Goal: Task Accomplishment & Management: Complete application form

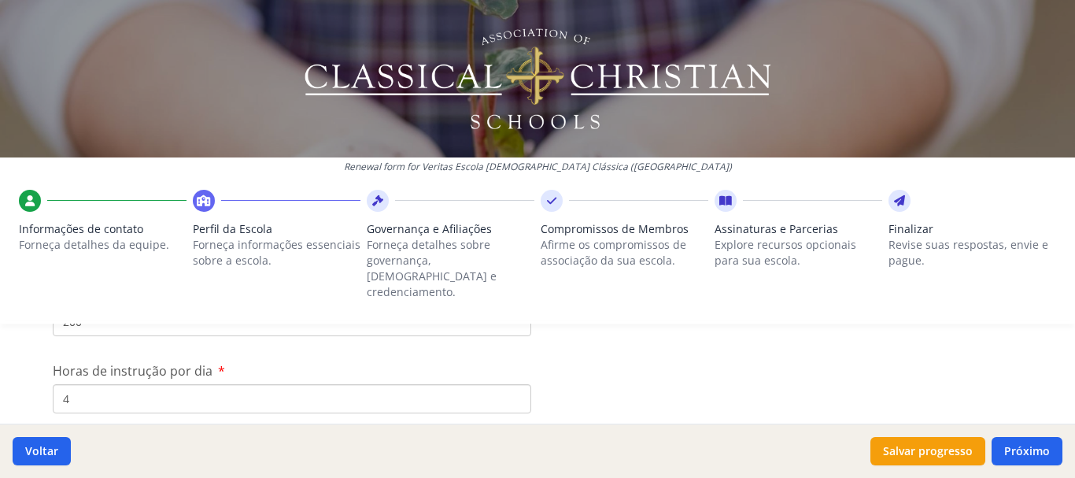
scroll to position [1492, 0]
type input "0"
click at [136, 376] on input "4" at bounding box center [292, 388] width 478 height 29
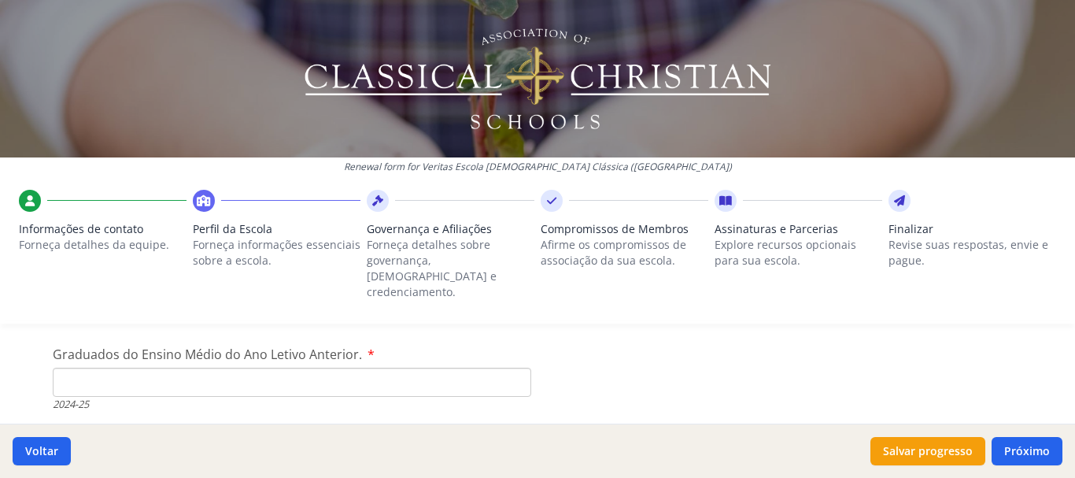
scroll to position [2320, 0]
type input "4.5"
click at [273, 357] on input "Graduados do Ensino Médio do Ano Letivo Anterior." at bounding box center [292, 371] width 478 height 29
click at [511, 357] on input "1" at bounding box center [292, 371] width 478 height 29
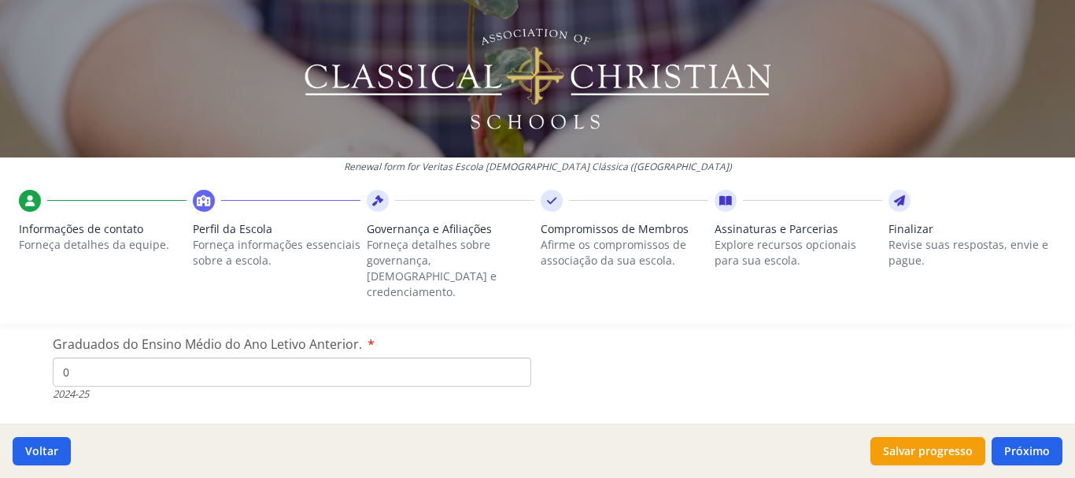
type input "0"
click at [510, 362] on input "0" at bounding box center [292, 371] width 478 height 29
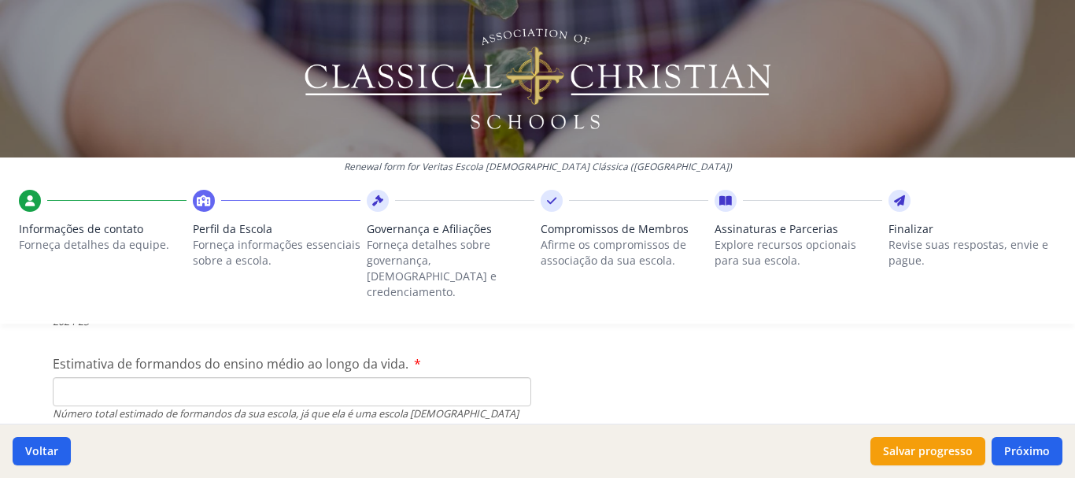
scroll to position [2402, 0]
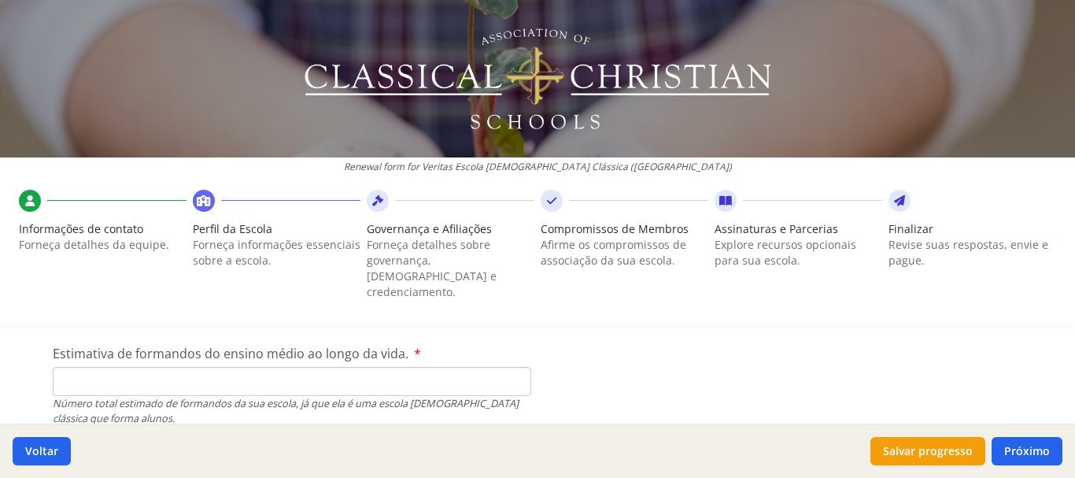
click at [308, 367] on input "Estimativa de formandos do ensino médio ao longo da vida." at bounding box center [292, 381] width 478 height 29
click at [316, 367] on input "Estimativa de formandos do ensino médio ao longo da vida." at bounding box center [292, 381] width 478 height 29
type input "1"
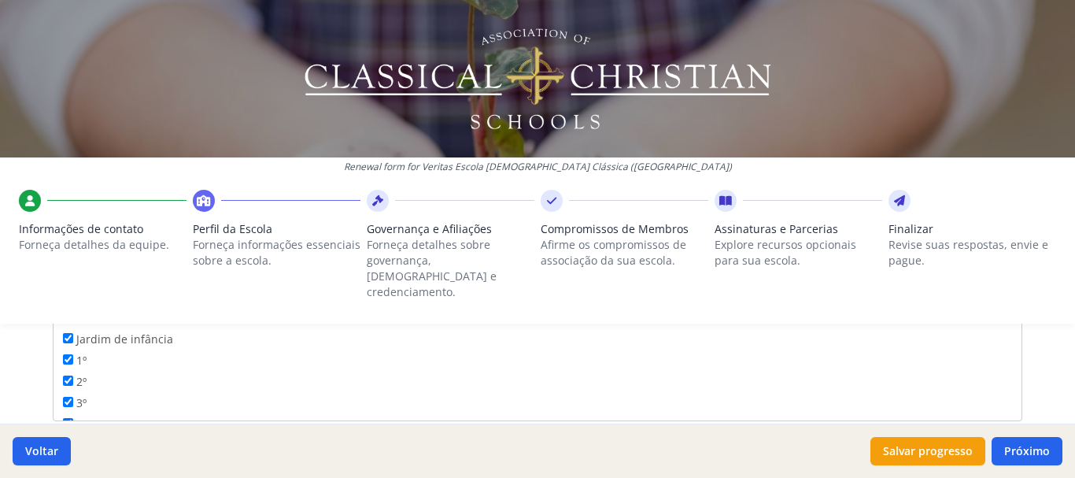
scroll to position [2693, 0]
type input "300"
drag, startPoint x: 1009, startPoint y: 319, endPoint x: 1009, endPoint y: 327, distance: 8.7
click at [1009, 327] on div "Renewal form for Veritas Escola [DEMOGRAPHIC_DATA] Clássica ([GEOGRAPHIC_DATA])…" at bounding box center [537, 239] width 1075 height 478
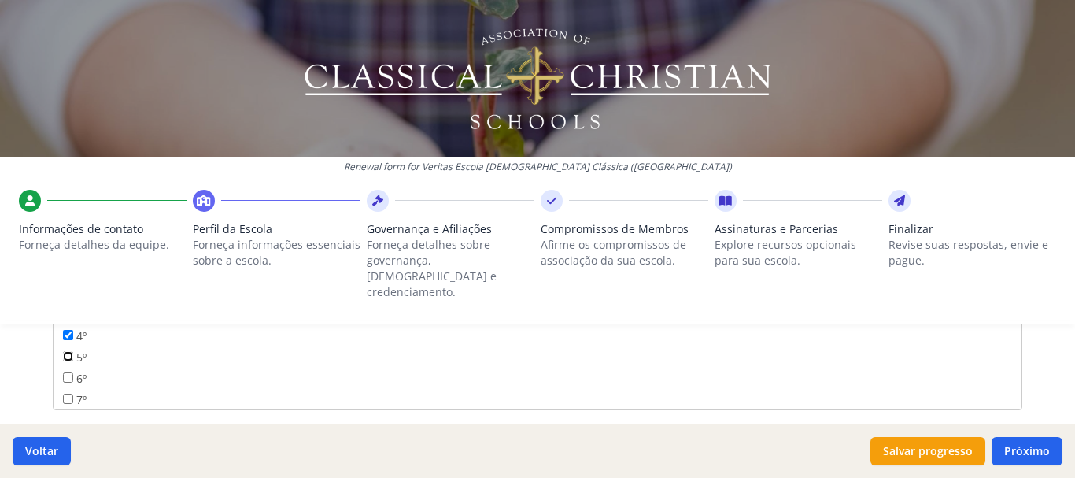
click at [63, 351] on input "5º" at bounding box center [68, 356] width 10 height 10
checkbox input "true"
click at [483, 366] on input "Pré-escolar" at bounding box center [292, 380] width 478 height 29
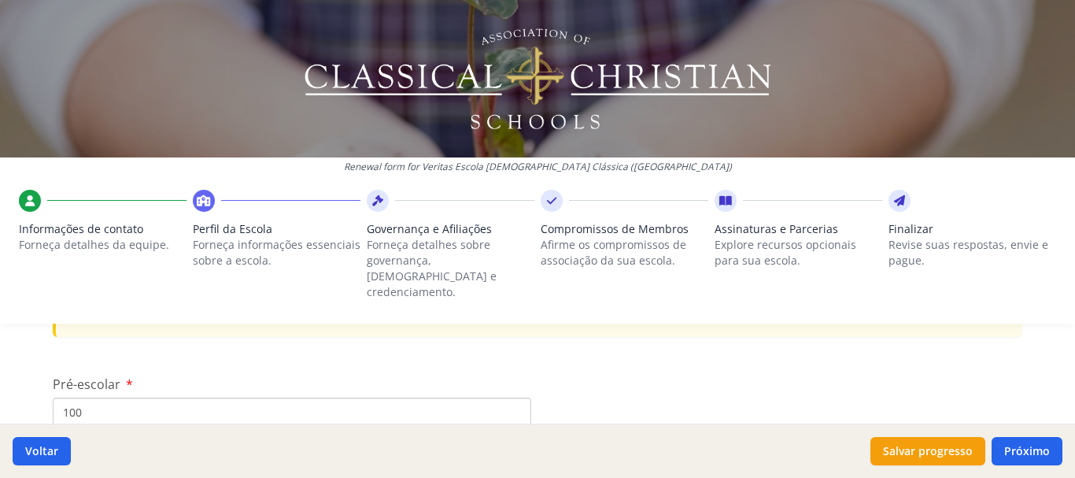
click at [383, 397] on input "100" at bounding box center [292, 411] width 478 height 29
type input "1"
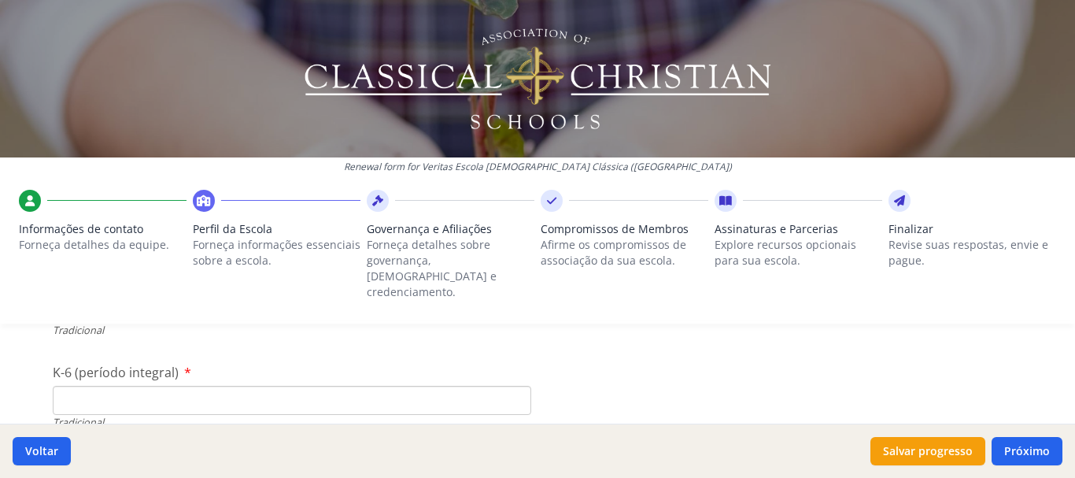
scroll to position [3396, 0]
type input "72"
click at [82, 378] on input "K-6 (período integral)" at bounding box center [292, 389] width 478 height 29
type input "140"
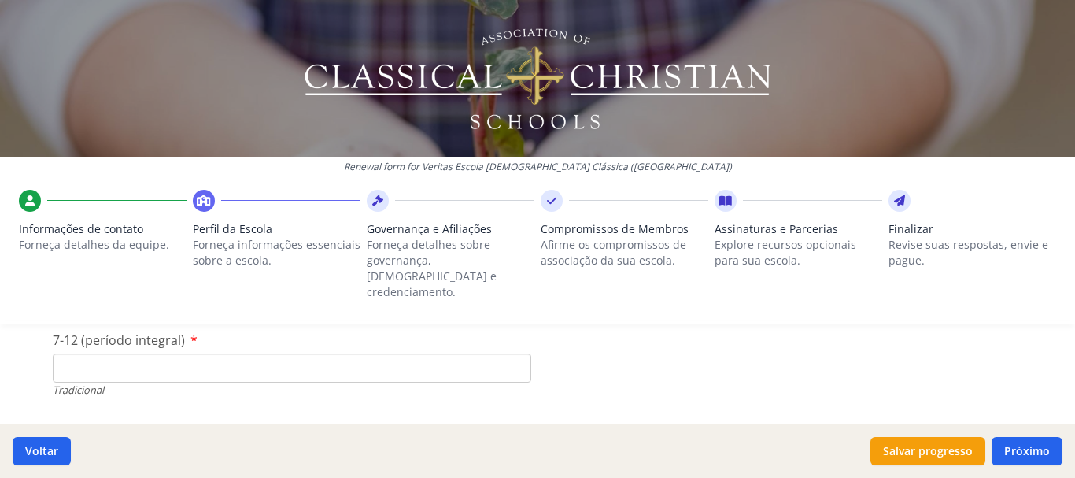
click at [394, 356] on input "7-12 (período integral)" at bounding box center [292, 367] width 478 height 29
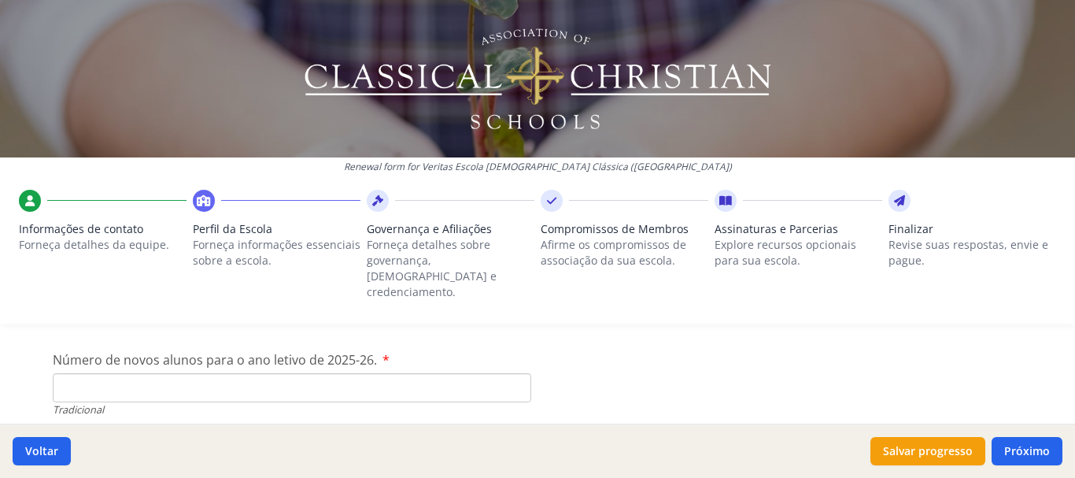
scroll to position [3593, 0]
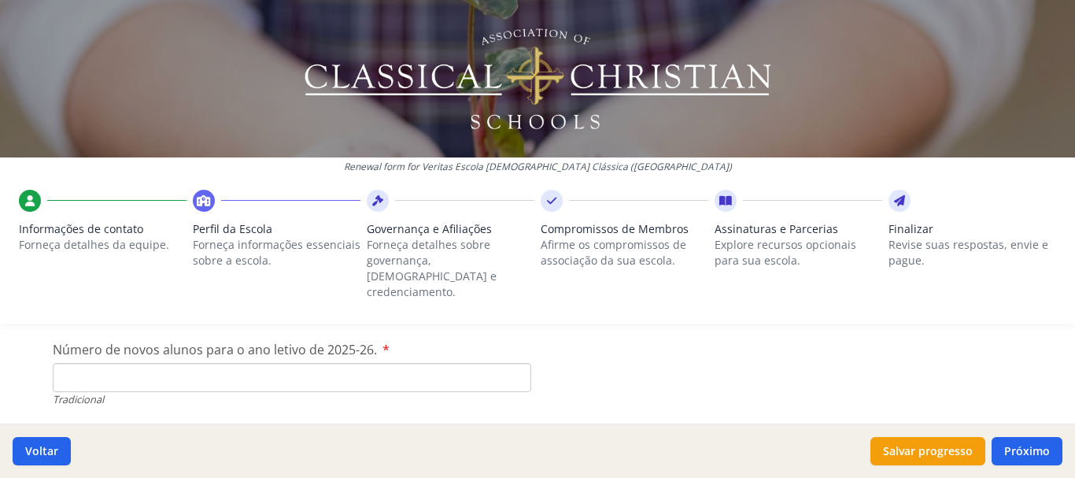
type input "0"
click at [313, 363] on input "Número de novos alunos para o ano letivo de 2025-26." at bounding box center [292, 377] width 478 height 29
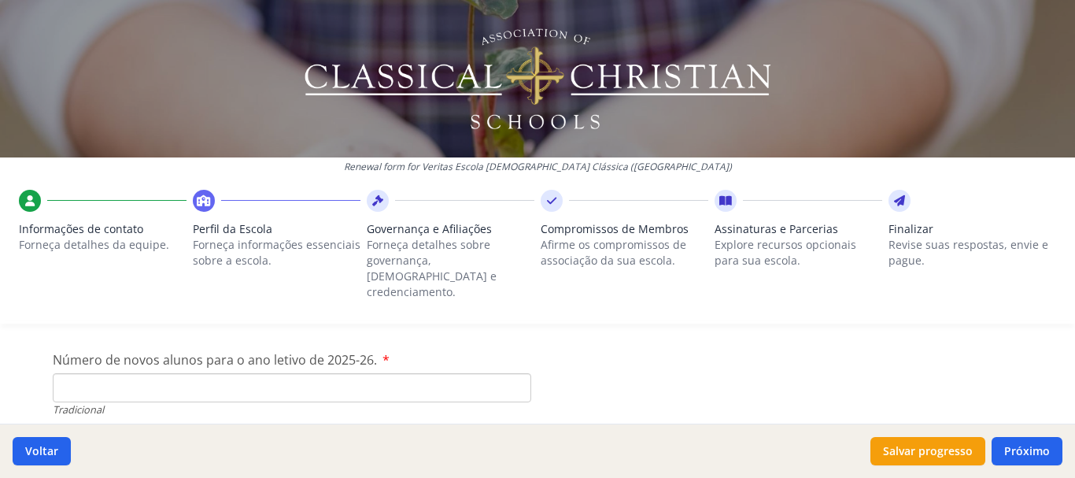
click at [360, 373] on input "Número de novos alunos para o ano letivo de 2025-26." at bounding box center [292, 387] width 478 height 29
type input "4"
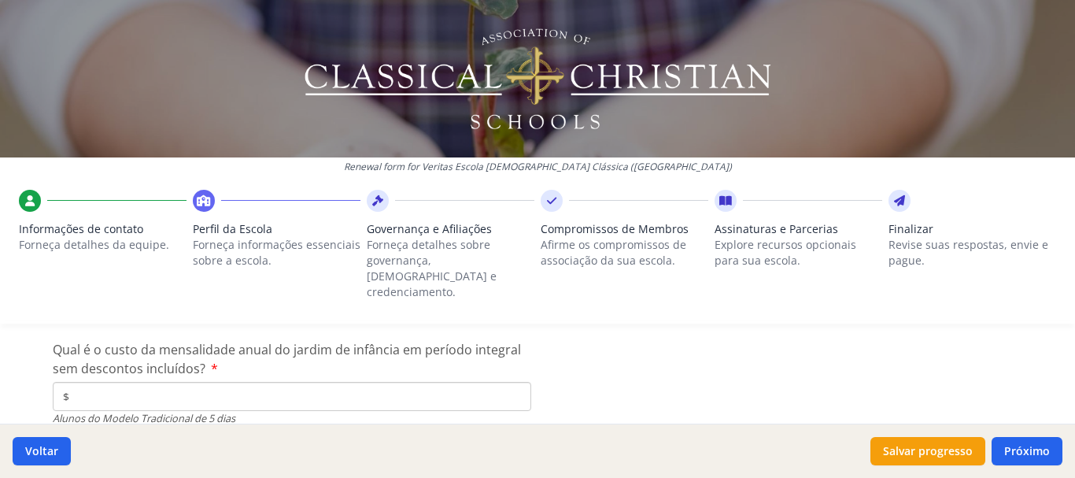
scroll to position [4151, 0]
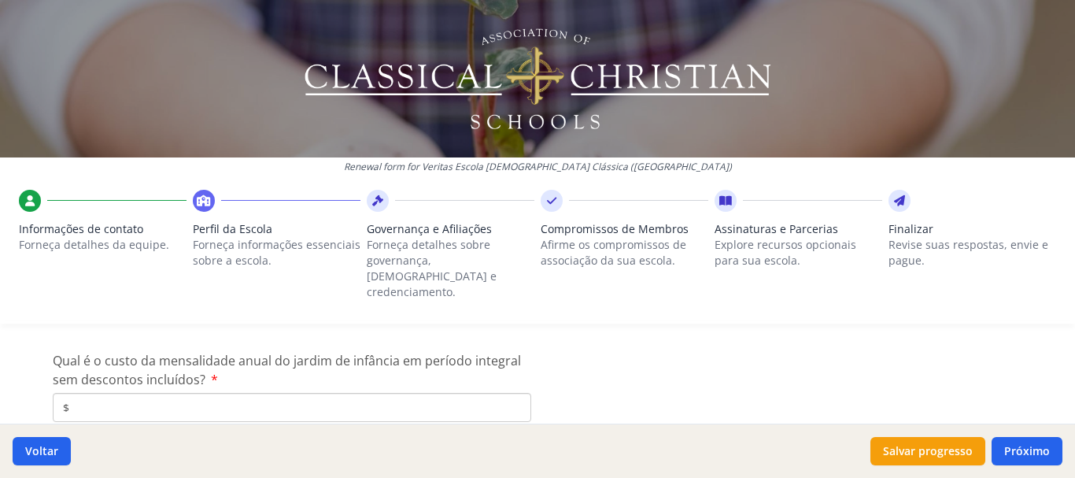
type input "30"
click at [150, 393] on input "$" at bounding box center [292, 407] width 478 height 29
click at [409, 393] on input "$" at bounding box center [292, 407] width 478 height 29
paste input "351 414"
type input "$3 514"
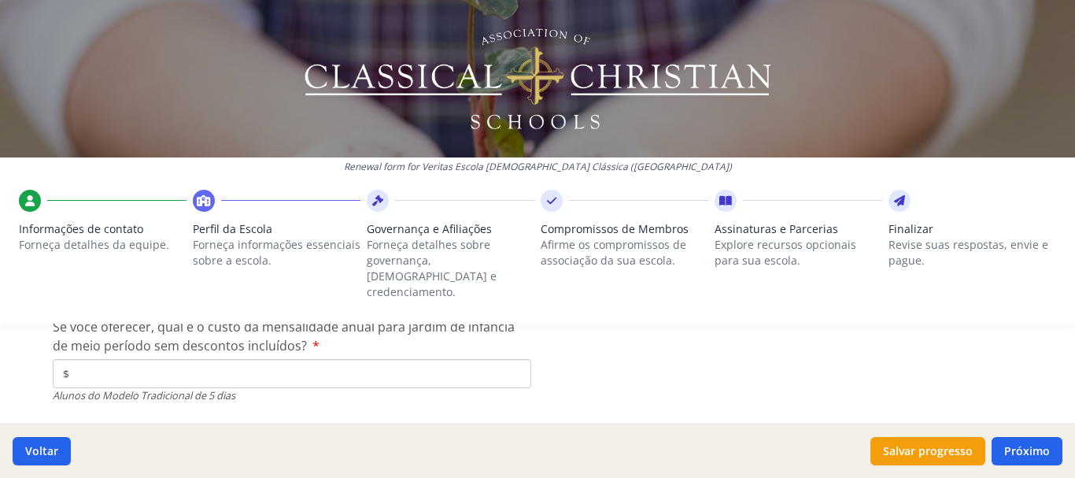
scroll to position [4307, 0]
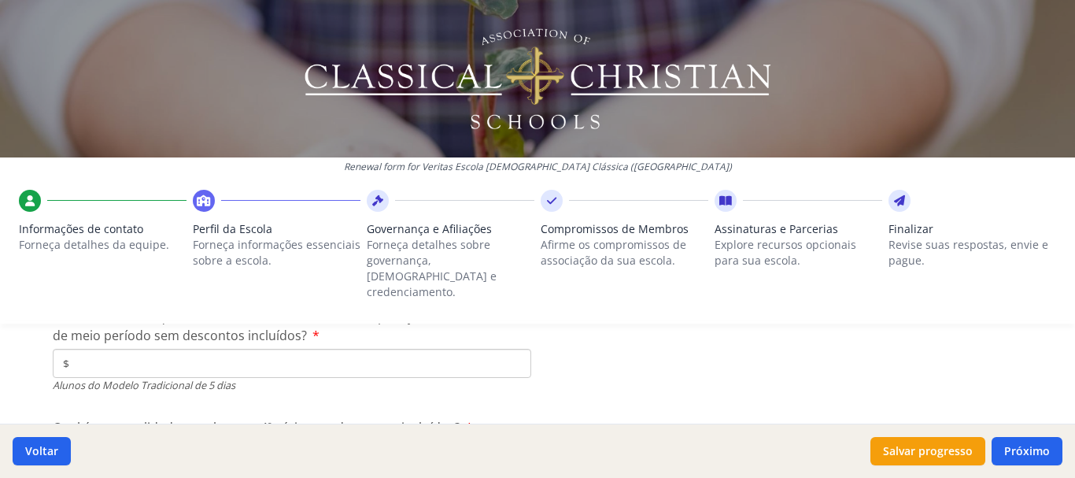
click at [437, 356] on input "$" at bounding box center [292, 362] width 478 height 29
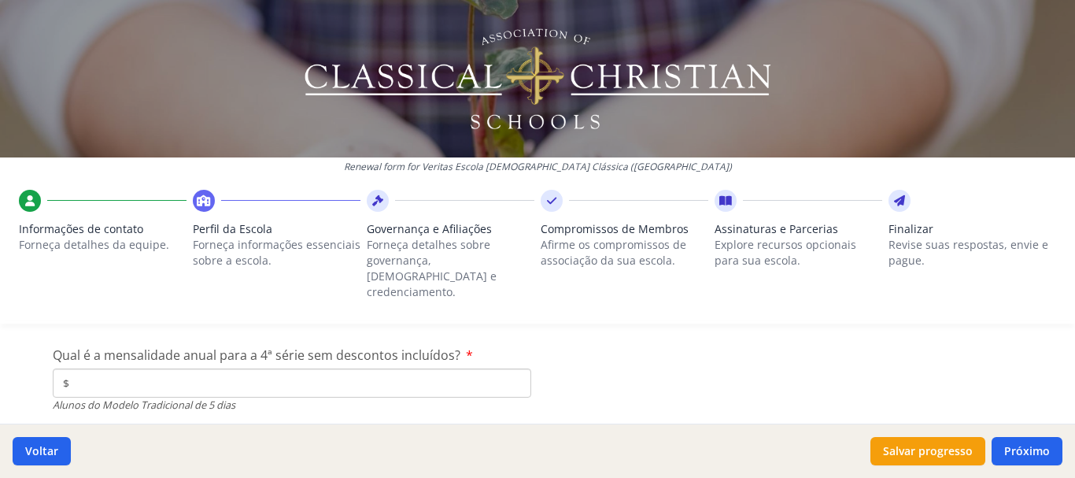
scroll to position [4390, 0]
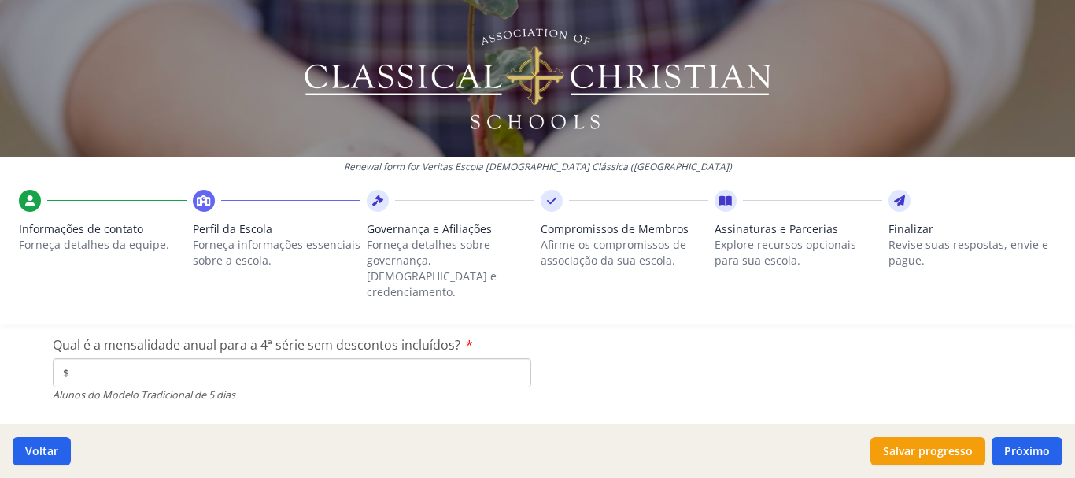
type input "$0"
click at [177, 358] on input "$" at bounding box center [292, 372] width 478 height 29
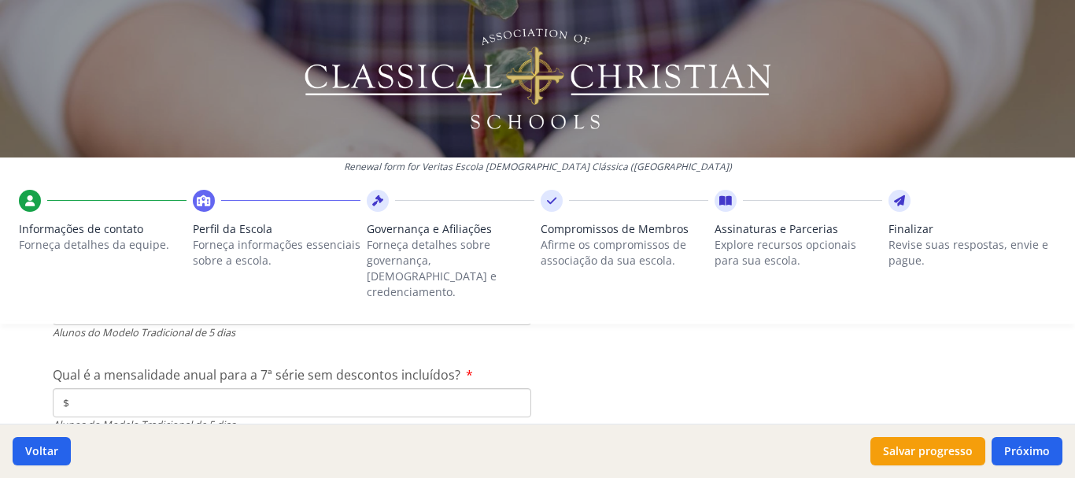
scroll to position [4462, 0]
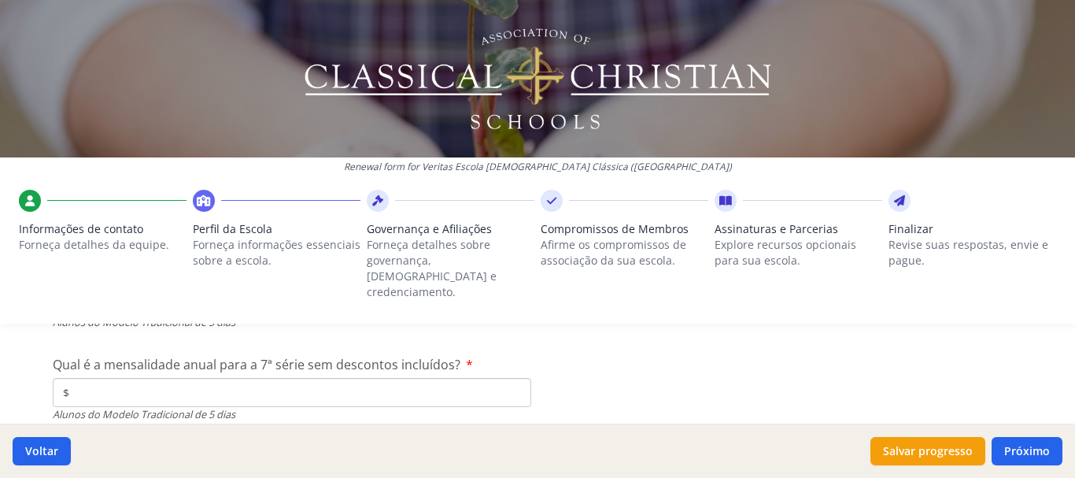
type input "$4 006"
click at [147, 378] on input "$" at bounding box center [292, 392] width 478 height 29
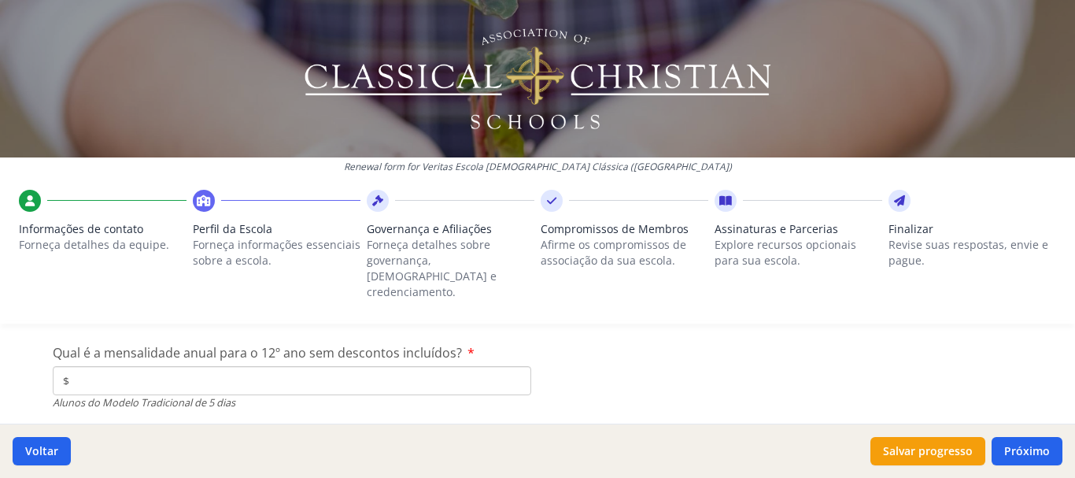
type input "$4 678"
click at [463, 366] on input "$" at bounding box center [292, 380] width 478 height 29
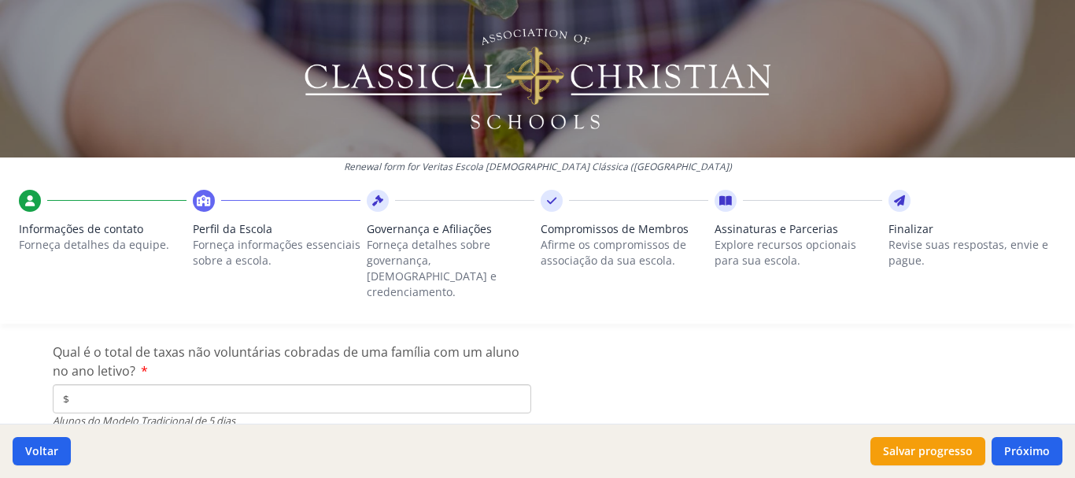
scroll to position [4679, 0]
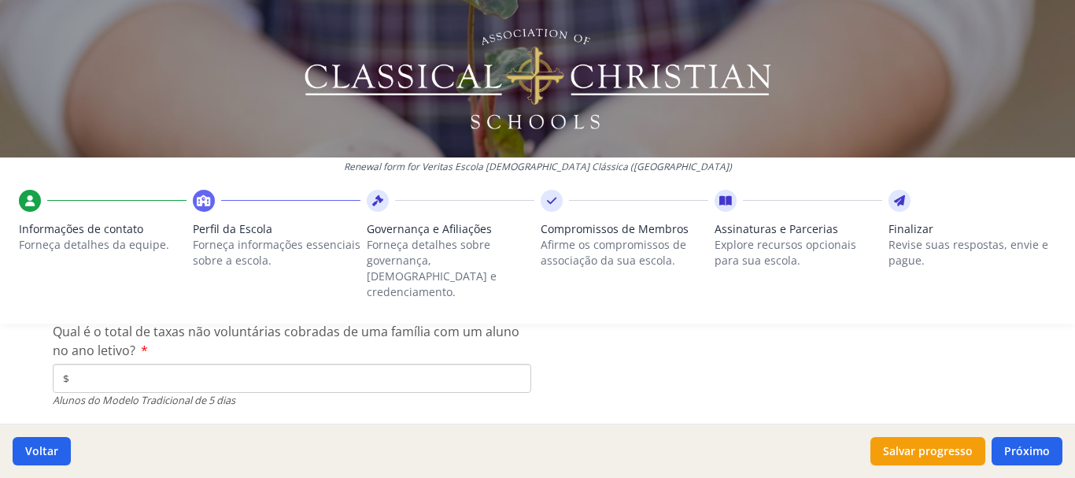
type input "$0"
click at [385, 364] on input "$" at bounding box center [292, 377] width 478 height 29
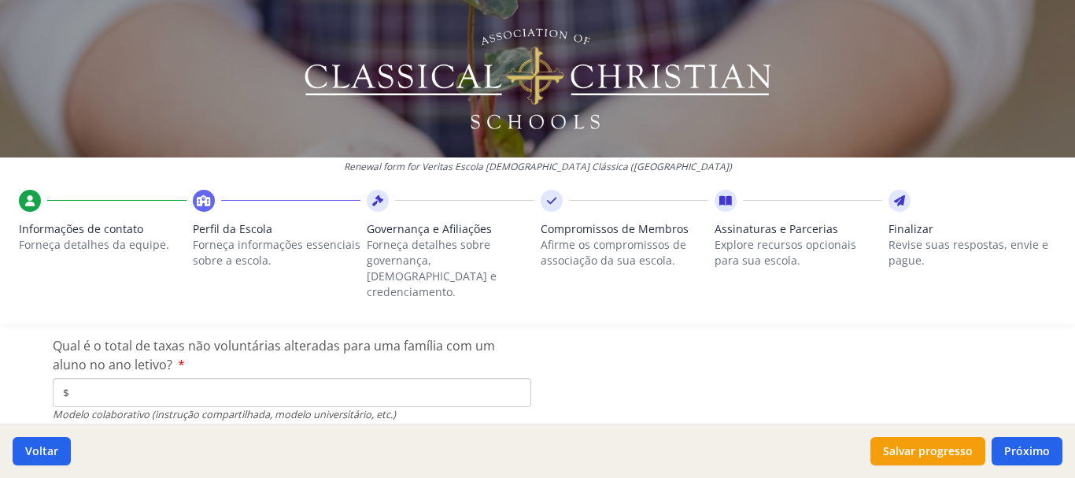
scroll to position [5433, 0]
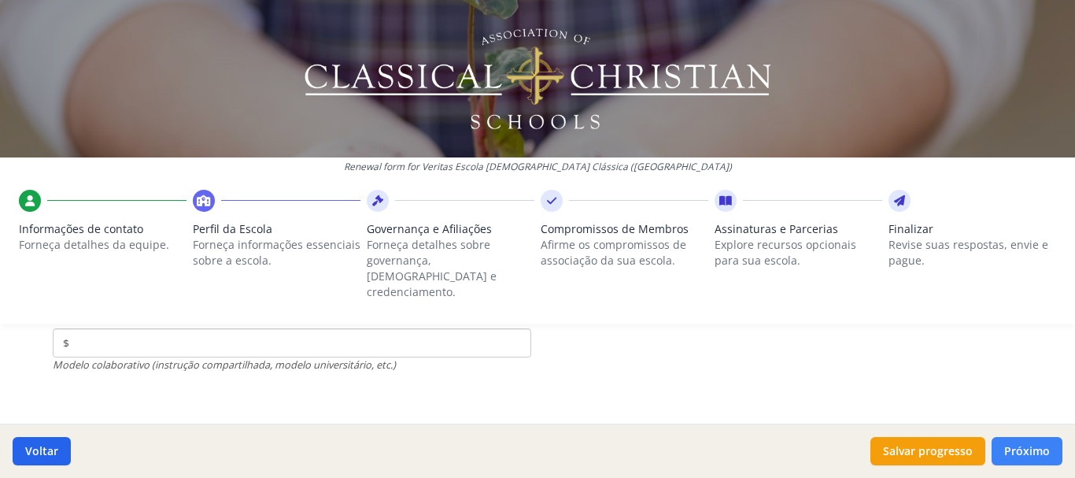
type input "$400"
click at [1036, 454] on font "Próximo" at bounding box center [1027, 450] width 46 height 15
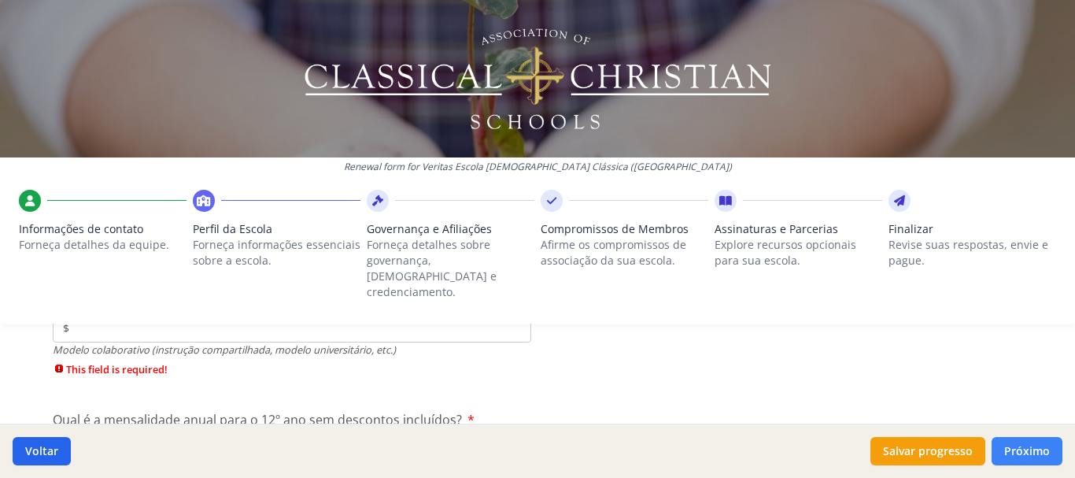
scroll to position [5594, 0]
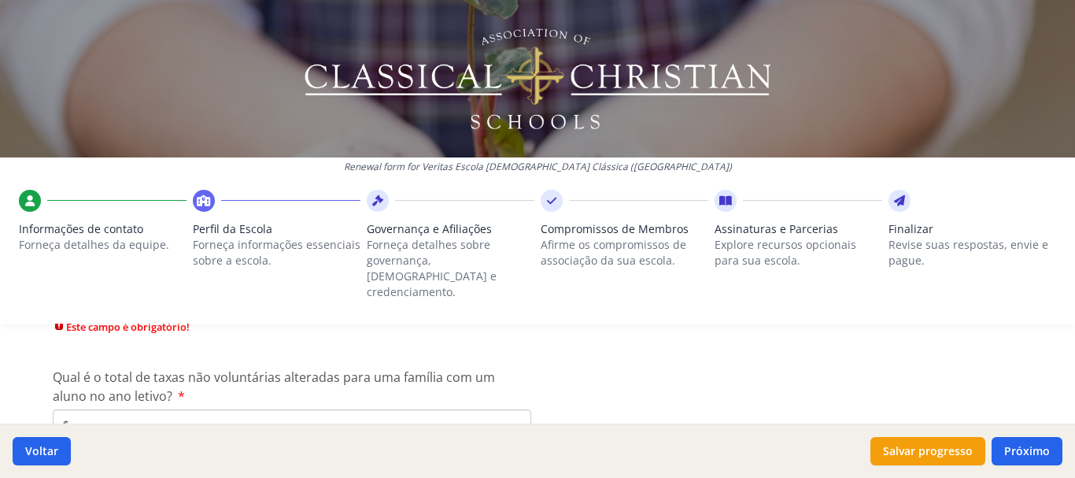
click at [489, 409] on input "$" at bounding box center [292, 423] width 478 height 29
type input "$0"
click at [694, 315] on div "Renewal form for Veritas Escola [DEMOGRAPHIC_DATA] Clássica ([GEOGRAPHIC_DATA])…" at bounding box center [537, 168] width 1075 height 336
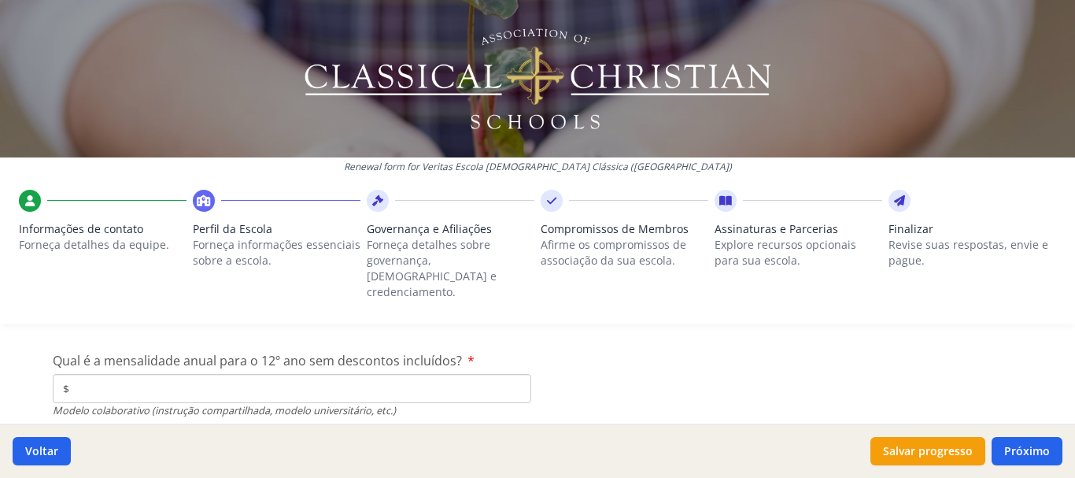
scroll to position [5468, 0]
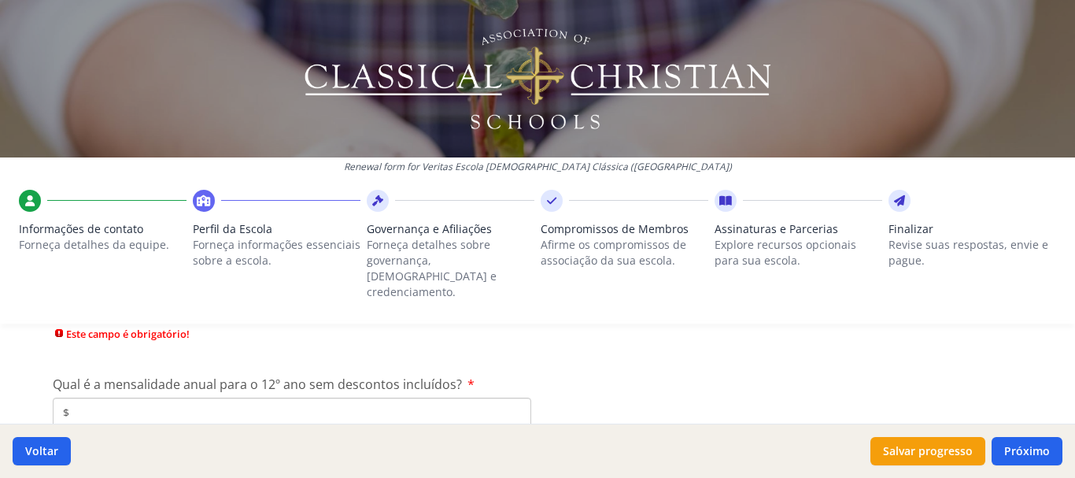
click at [404, 397] on input "$" at bounding box center [292, 411] width 478 height 29
type input "$0"
click at [625, 374] on div at bounding box center [783, 374] width 478 height 1
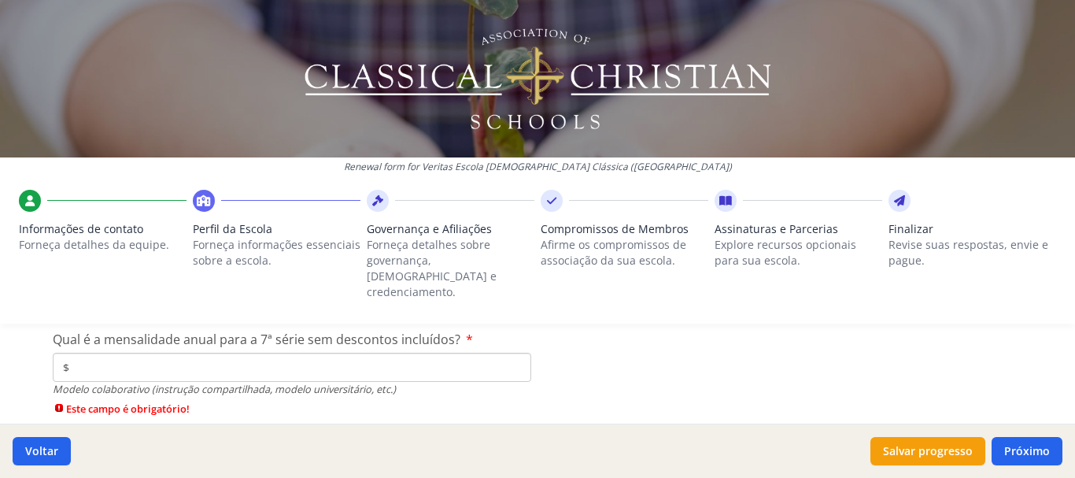
scroll to position [5374, 0]
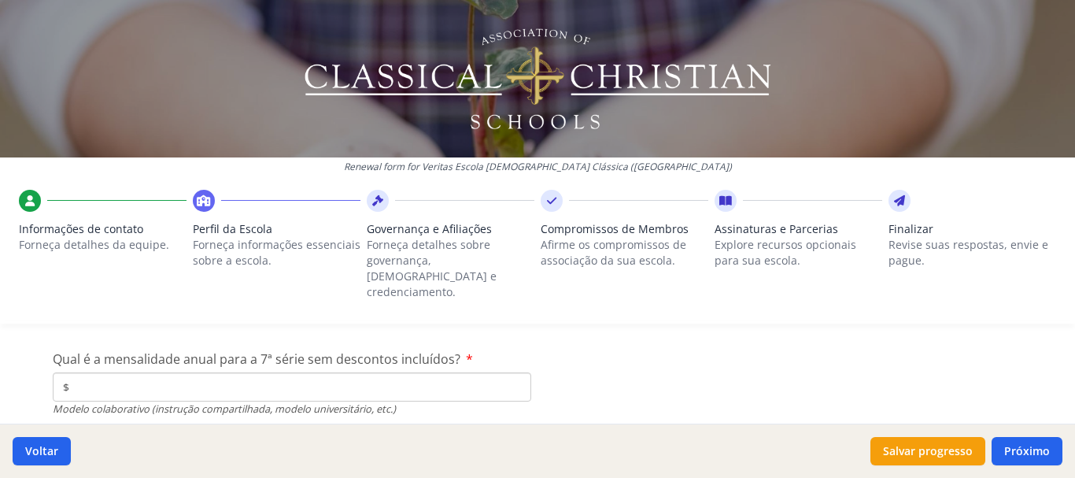
click at [516, 374] on input "$" at bounding box center [292, 386] width 478 height 29
type input "$0"
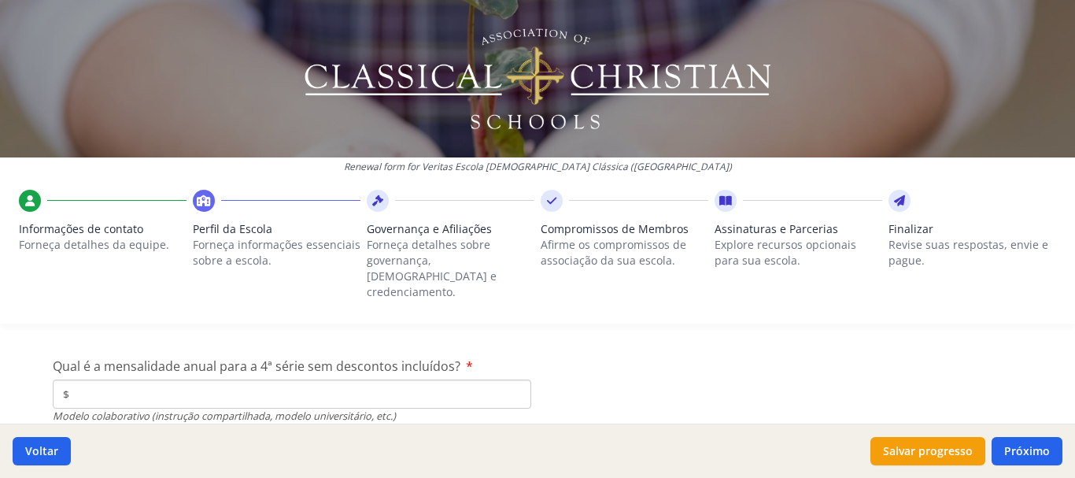
click at [441, 382] on input "$" at bounding box center [292, 393] width 478 height 29
type input "$0"
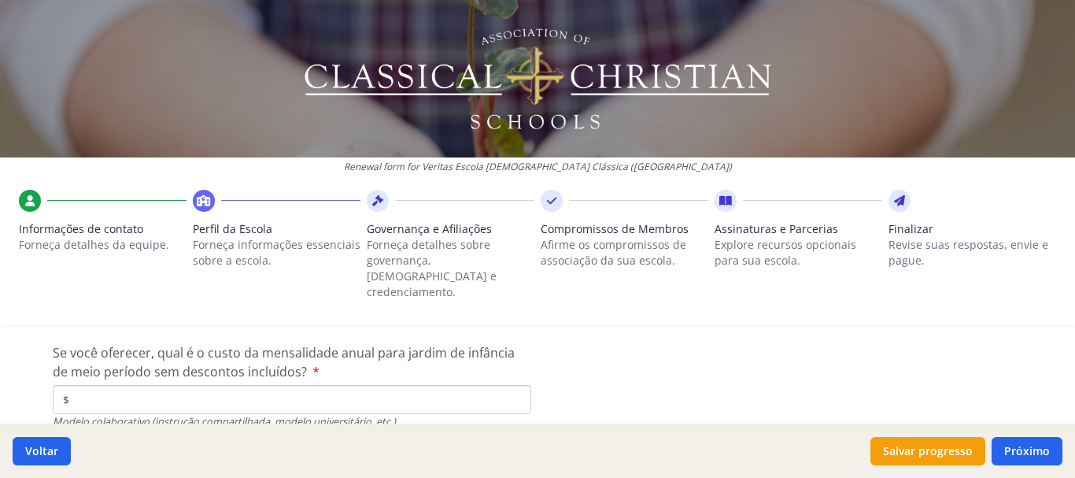
scroll to position [5122, 0]
click at [496, 386] on input "$" at bounding box center [292, 400] width 478 height 29
type input "$0"
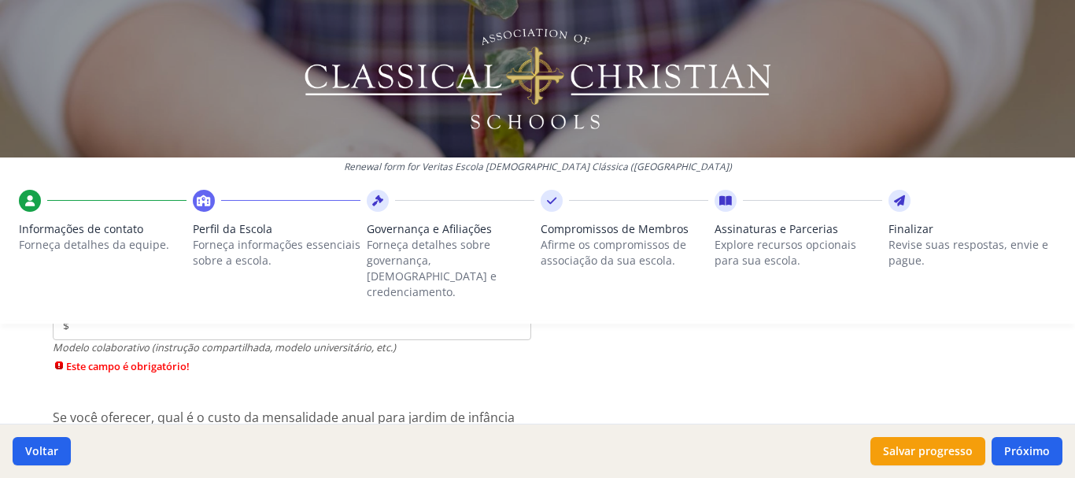
scroll to position [5028, 0]
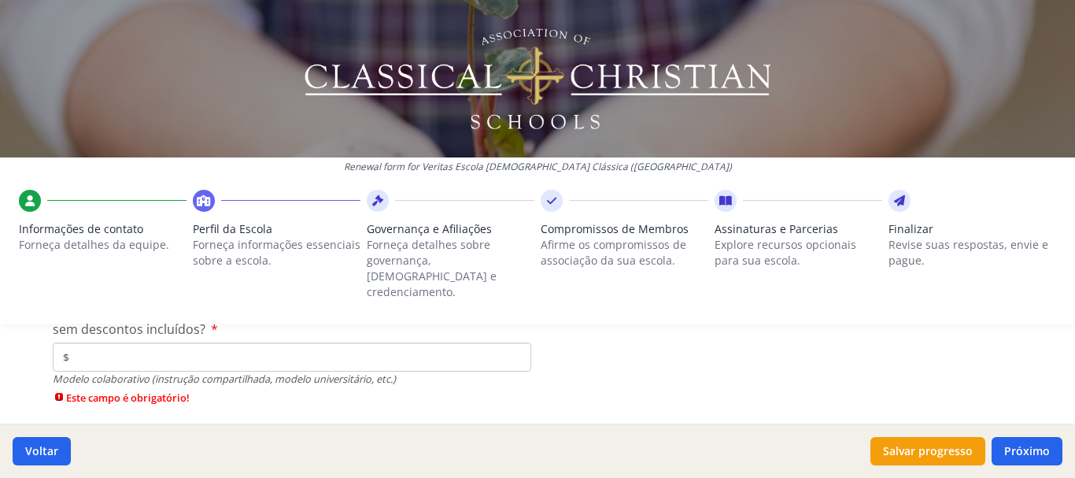
click at [491, 342] on input "$" at bounding box center [292, 356] width 478 height 29
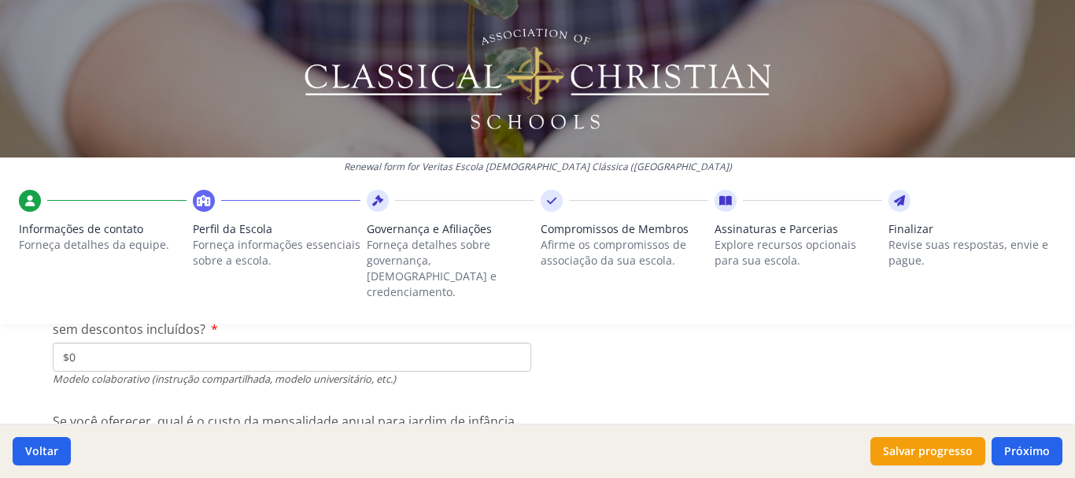
type input "$0"
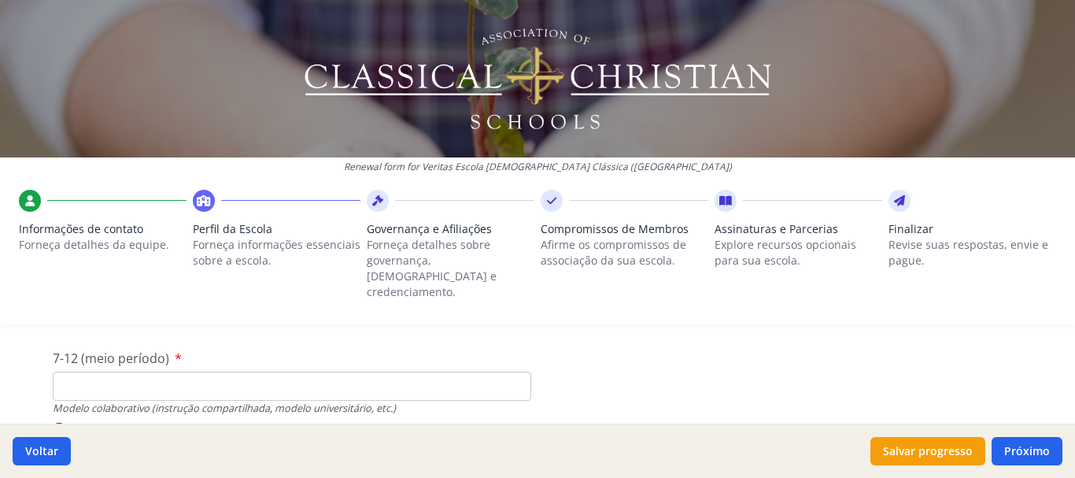
scroll to position [3895, 0]
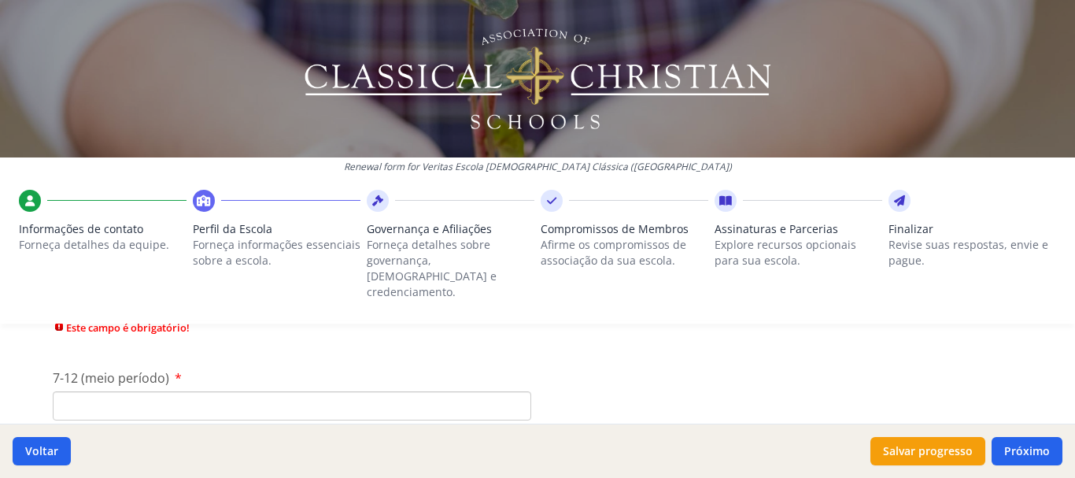
click at [352, 391] on input "7-12 (meio período)" at bounding box center [292, 405] width 478 height 29
type input "0"
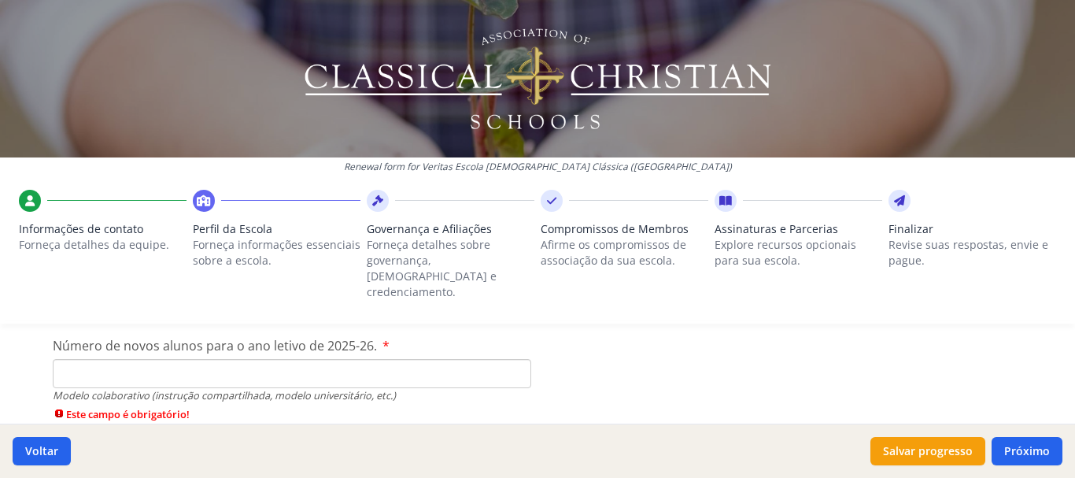
scroll to position [4021, 0]
click at [469, 363] on input "Número de novos alunos para o ano letivo de 2025-26." at bounding box center [292, 372] width 478 height 29
type input "0"
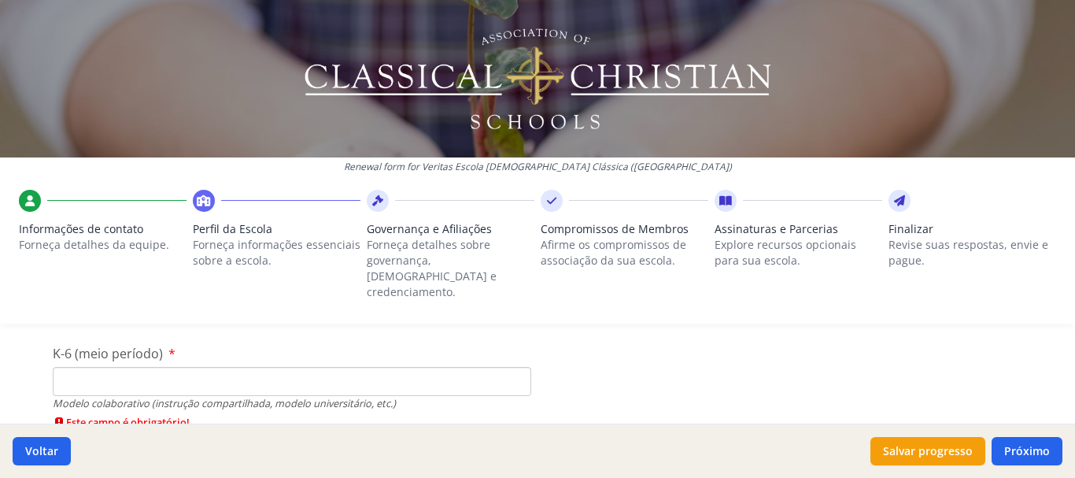
click at [419, 372] on input "K-6 (meio período)" at bounding box center [292, 381] width 478 height 29
type input "0"
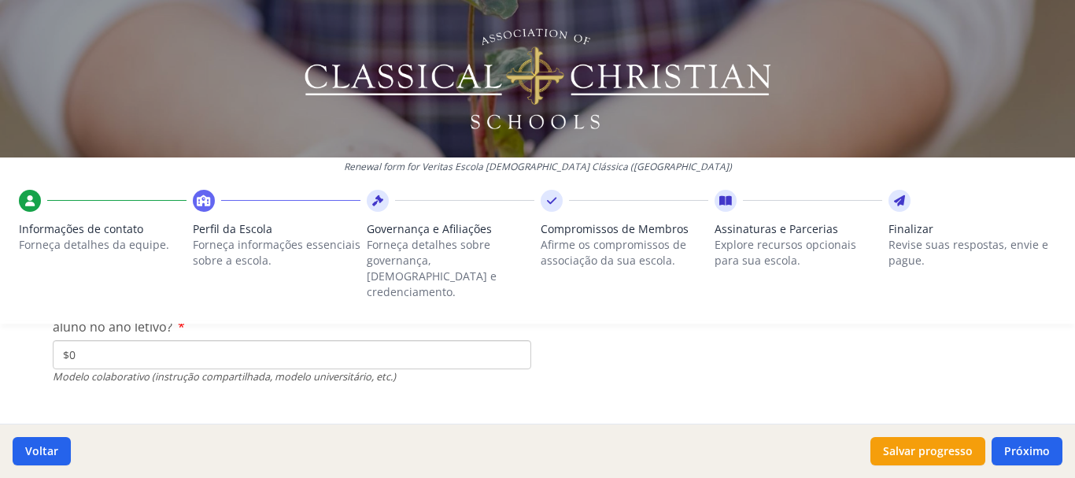
scroll to position [5459, 0]
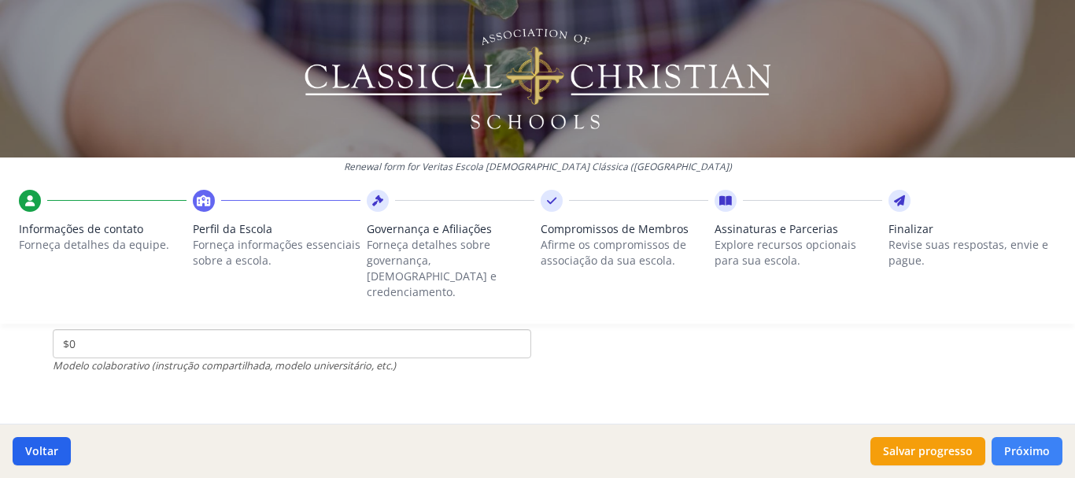
click at [1012, 452] on font "Próximo" at bounding box center [1027, 450] width 46 height 15
click at [1020, 451] on font "Próximo" at bounding box center [1027, 450] width 46 height 15
click at [1002, 448] on button "Próximo" at bounding box center [1026, 451] width 71 height 28
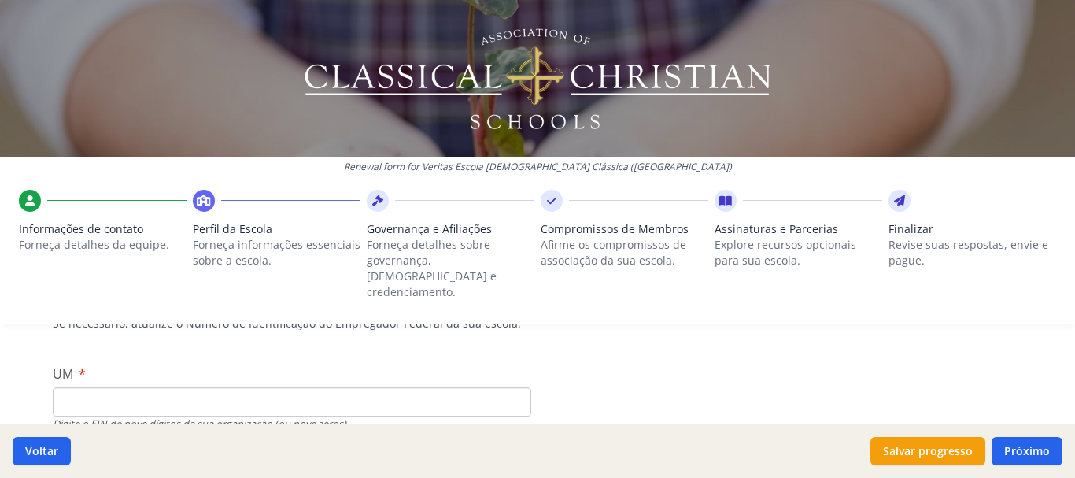
scroll to position [157, 0]
click at [479, 393] on input "UM" at bounding box center [292, 399] width 478 height 29
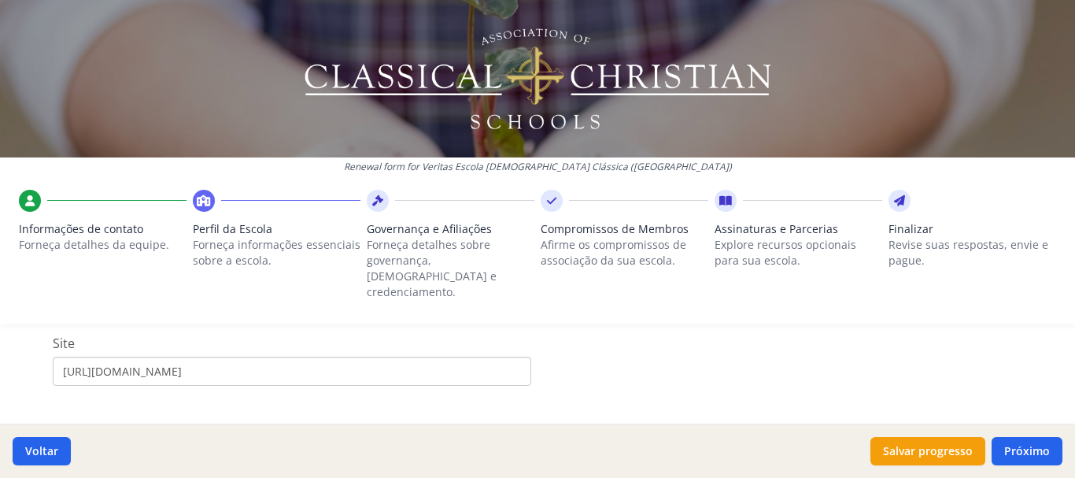
scroll to position [923, 0]
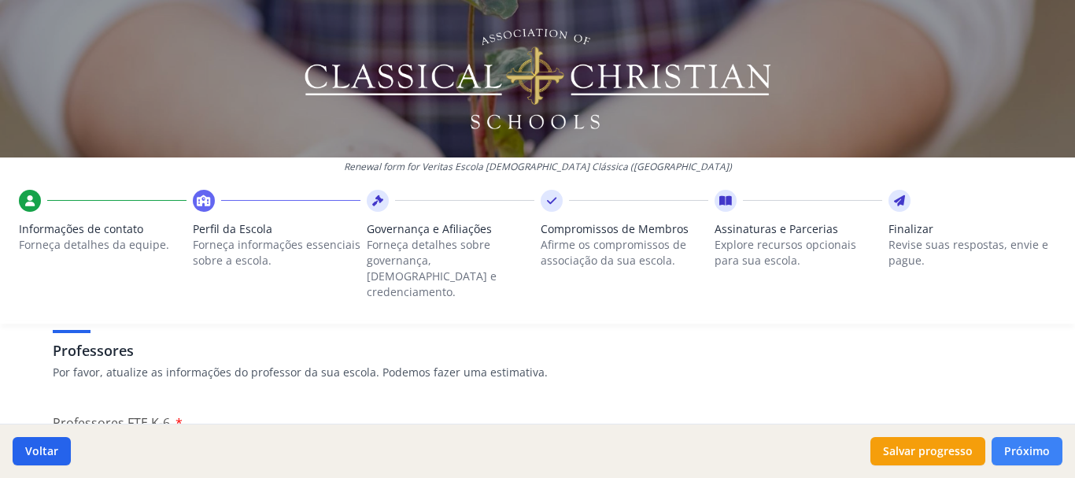
type input "00000000000000000"
click at [1036, 447] on font "Próximo" at bounding box center [1027, 450] width 46 height 15
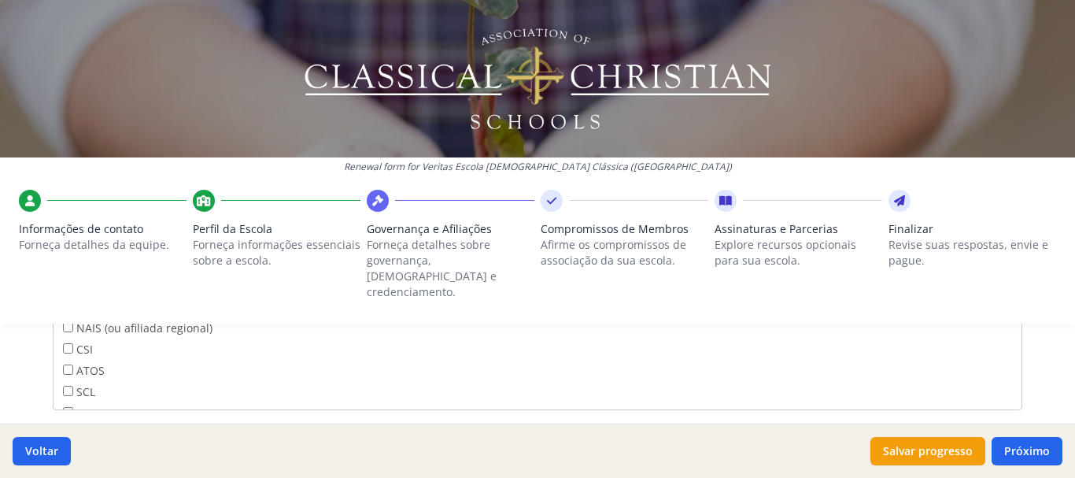
scroll to position [1078, 0]
drag, startPoint x: 1010, startPoint y: 316, endPoint x: 1012, endPoint y: 327, distance: 11.1
click at [1012, 327] on div "Renewal form for Veritas Escola [DEMOGRAPHIC_DATA] Clássica ([GEOGRAPHIC_DATA])…" at bounding box center [537, 239] width 1075 height 478
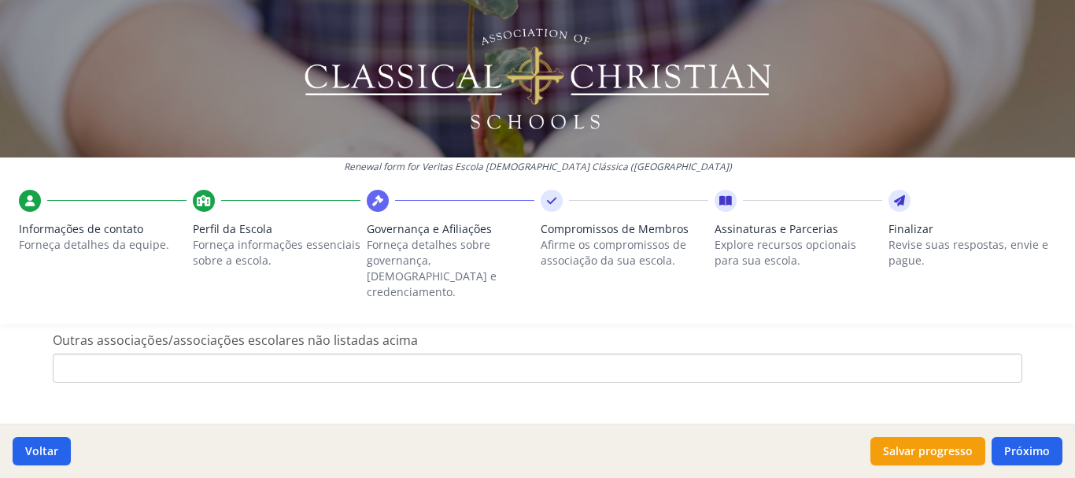
scroll to position [1189, 0]
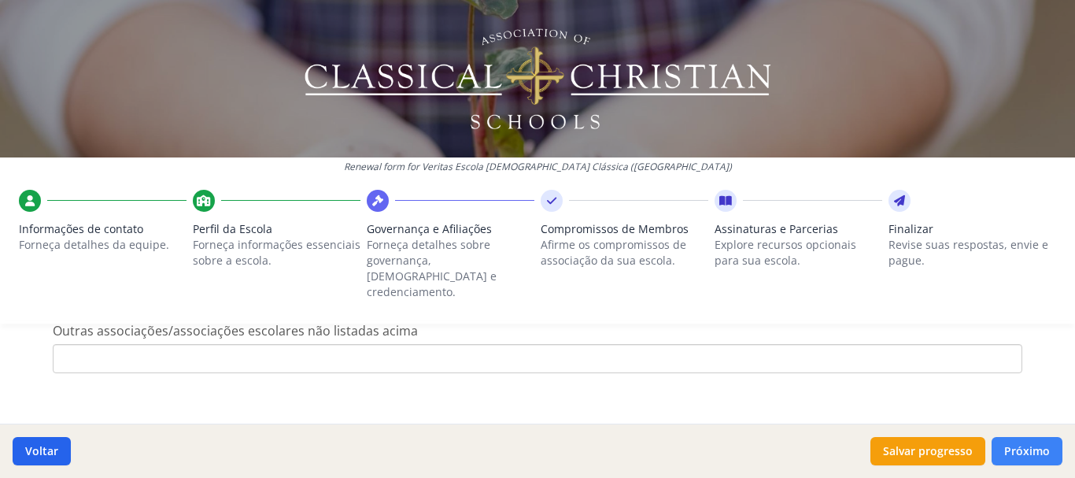
click at [1028, 453] on font "Próximo" at bounding box center [1027, 450] width 46 height 15
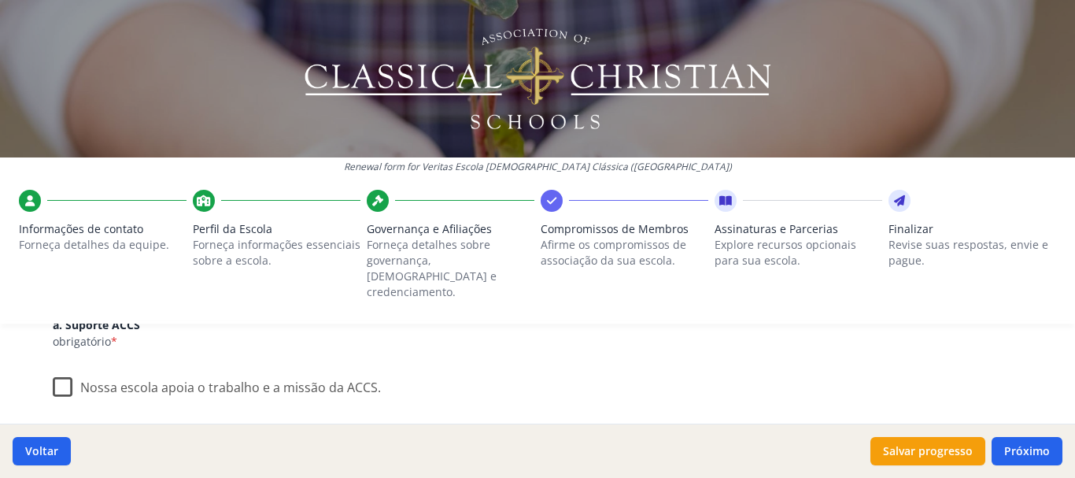
scroll to position [249, 0]
click at [59, 363] on label "Nossa escola apoia o trabalho e a missão da ACCS." at bounding box center [217, 380] width 328 height 34
click at [0, 0] on input "Nossa escola apoia o trabalho e a missão da ACCS." at bounding box center [0, 0] width 0 height 0
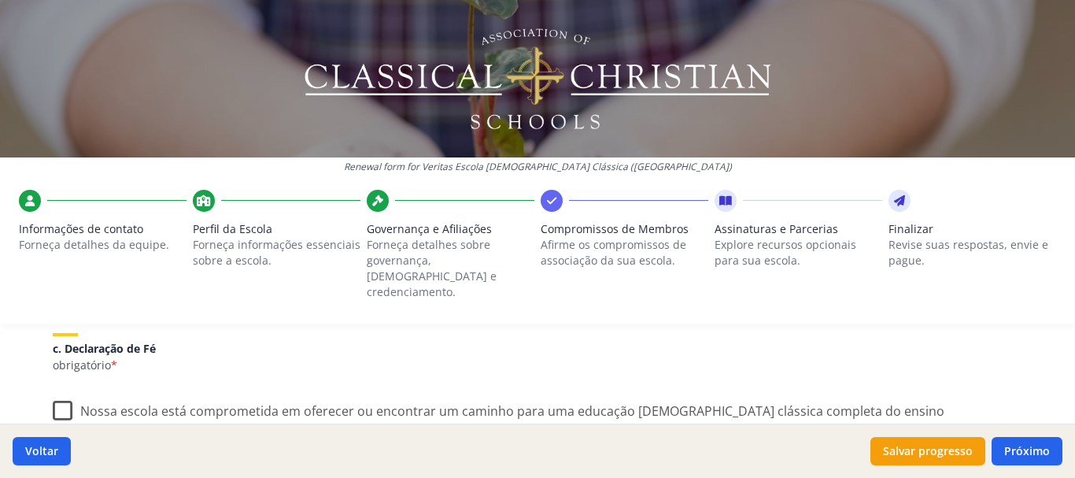
scroll to position [402, 0]
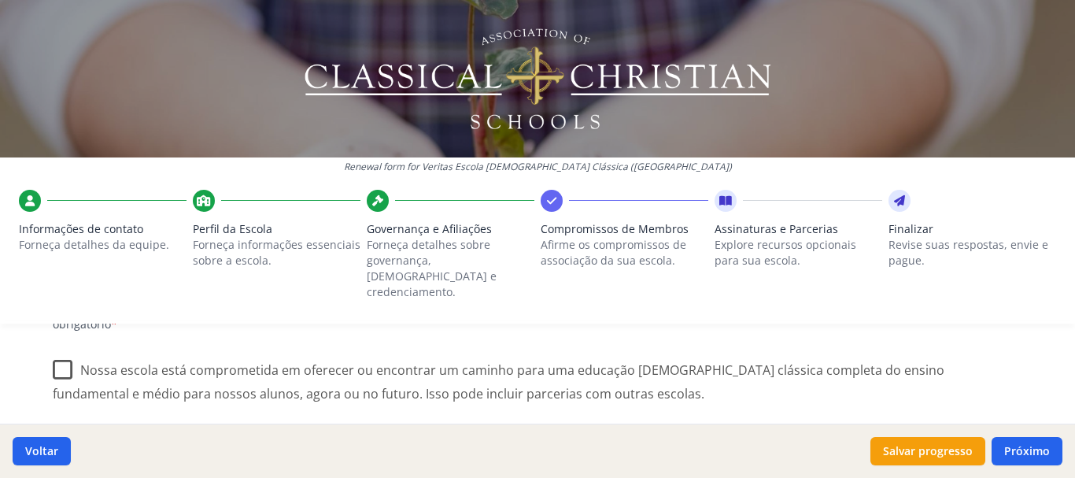
click at [54, 349] on label "Nossa escola está comprometida em oferecer ou encontrar um caminho para uma edu…" at bounding box center [537, 375] width 969 height 53
click at [0, 0] on input "Nossa escola está comprometida em oferecer ou encontrar um caminho para uma edu…" at bounding box center [0, 0] width 0 height 0
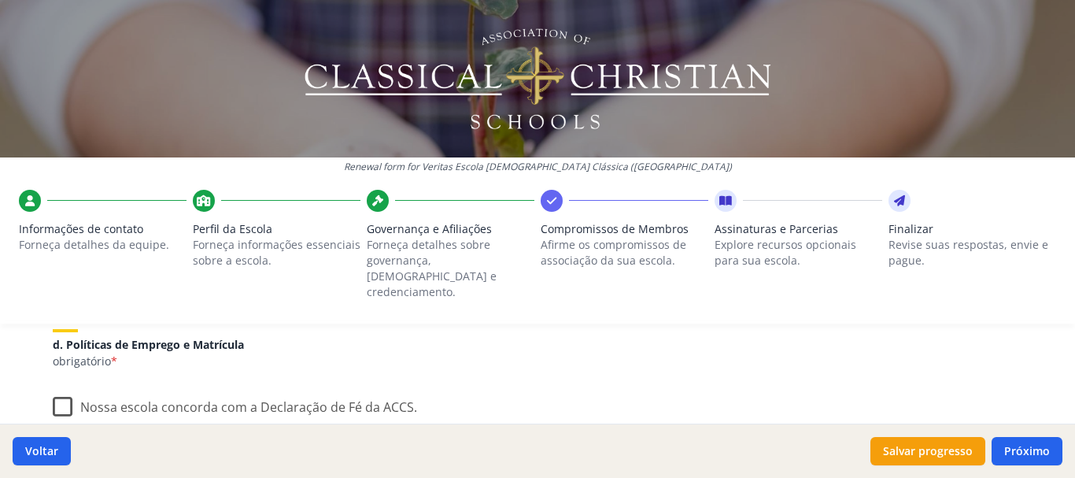
scroll to position [521, 0]
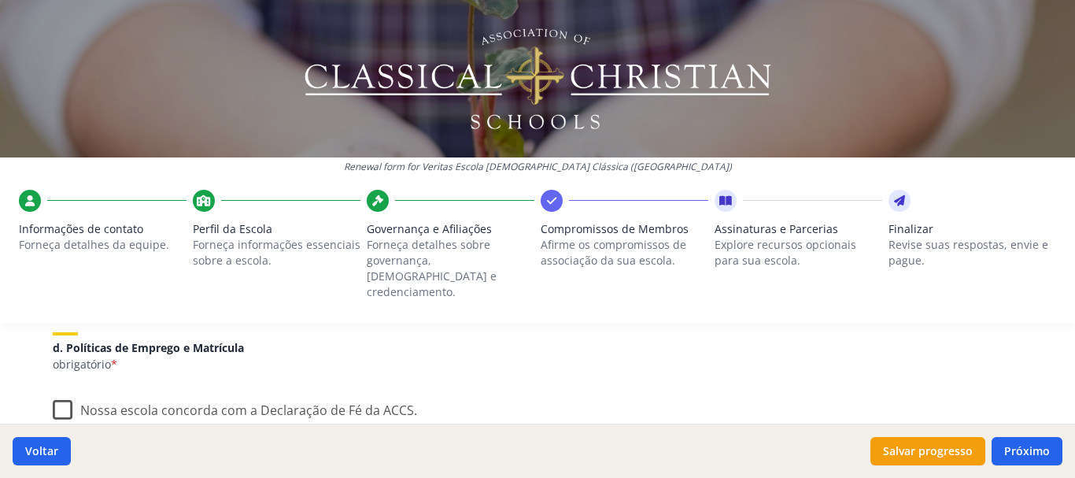
click at [62, 389] on label "Nossa escola concorda com a Declaração de Fé da ACCS." at bounding box center [235, 406] width 364 height 34
click at [0, 0] on input "Nossa escola concorda com a Declaração de Fé da ACCS." at bounding box center [0, 0] width 0 height 0
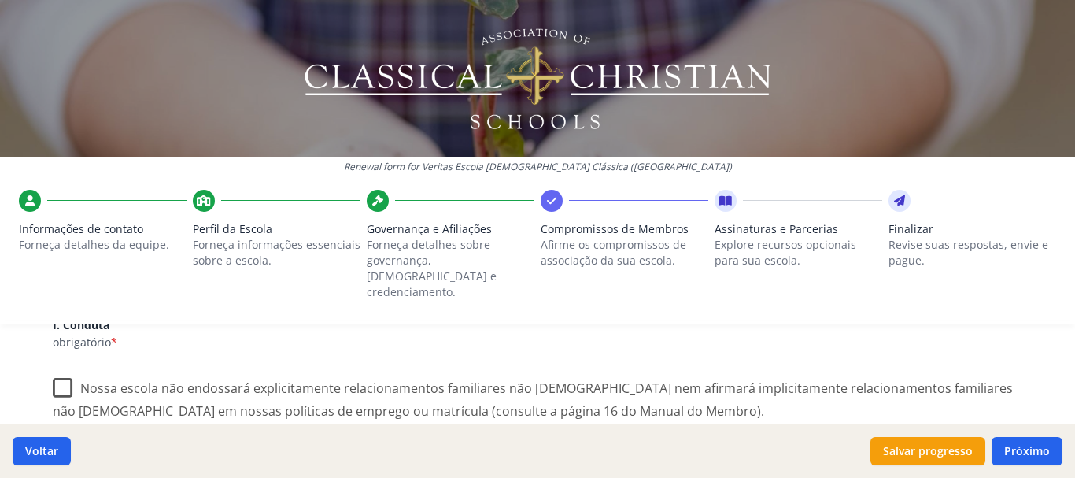
scroll to position [739, 0]
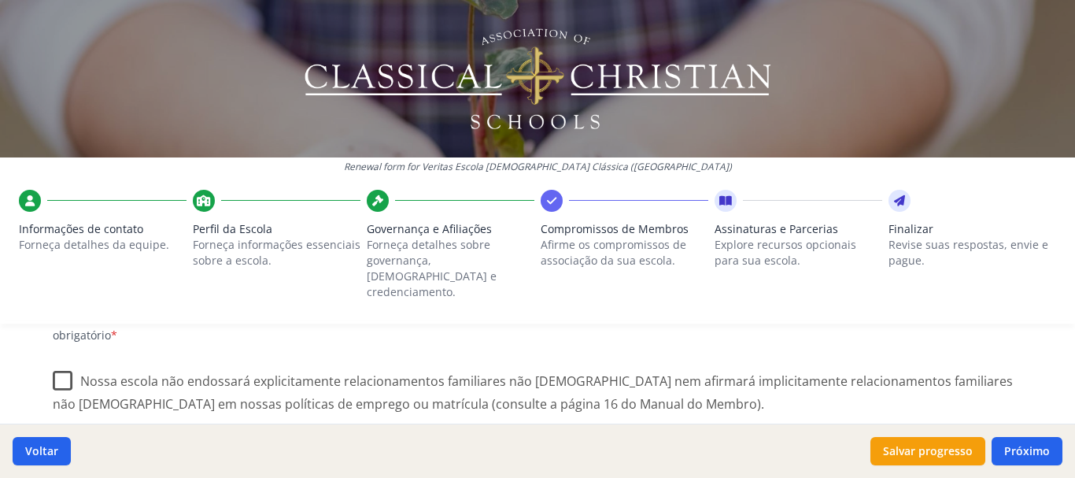
click at [68, 360] on label "Nossa escola não endossará explicitamente relacionamentos familiares não [DEMOG…" at bounding box center [537, 386] width 969 height 53
click at [0, 0] on input "Nossa escola não endossará explicitamente relacionamentos familiares não [DEMOG…" at bounding box center [0, 0] width 0 height 0
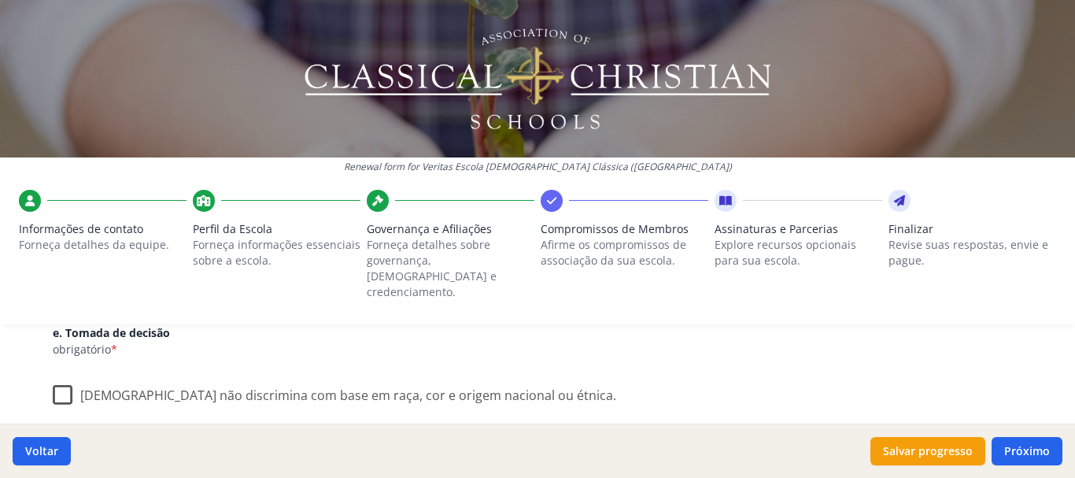
scroll to position [937, 0]
click at [58, 371] on label "[DEMOGRAPHIC_DATA] não discrimina com base em raça, cor e origem nacional ou ét…" at bounding box center [334, 388] width 563 height 34
click at [0, 0] on input "[DEMOGRAPHIC_DATA] não discrimina com base em raça, cor e origem nacional ou ét…" at bounding box center [0, 0] width 0 height 0
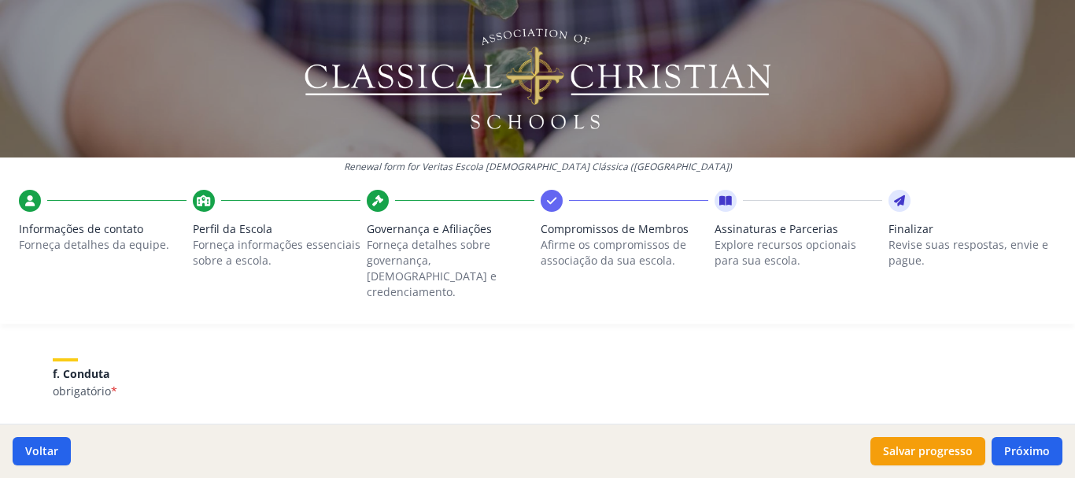
scroll to position [1063, 0]
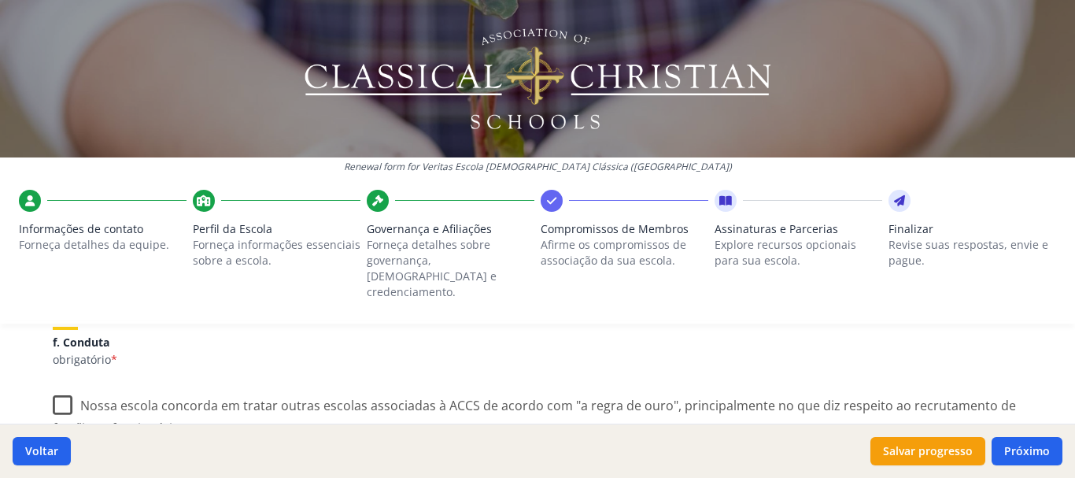
click at [53, 385] on label "Nossa escola concorda em tratar outras escolas associadas à ACCS de acordo com …" at bounding box center [537, 411] width 969 height 53
click at [0, 0] on input "Nossa escola concorda em tratar outras escolas associadas à ACCS de acordo com …" at bounding box center [0, 0] width 0 height 0
click at [53, 385] on label "Nas séries que atendemos, nossa escola estará em conformidade com o Trivium, be…" at bounding box center [537, 411] width 969 height 53
click at [0, 0] on input "Nas séries que atendemos, nossa escola estará em conformidade com o Trivium, be…" at bounding box center [0, 0] width 0 height 0
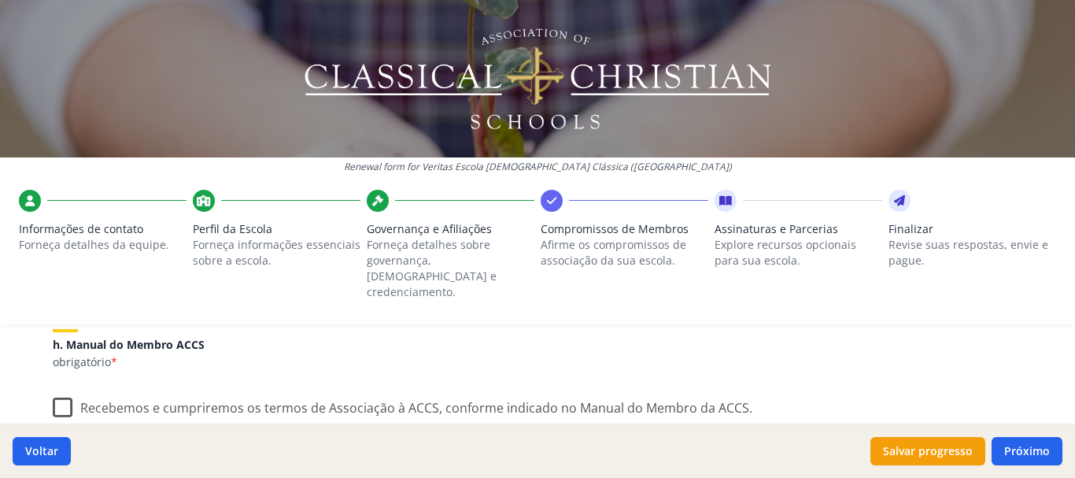
scroll to position [1409, 0]
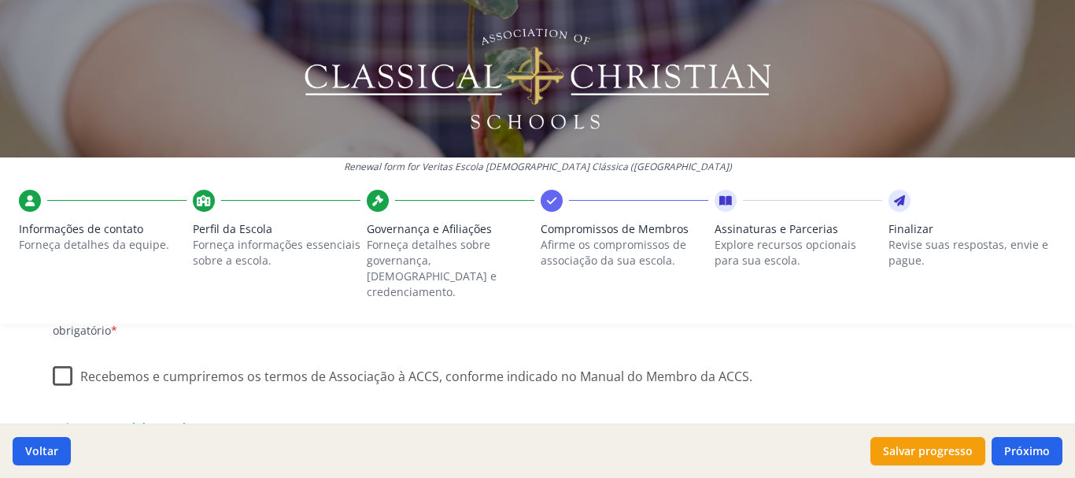
click at [54, 356] on label "Recebemos e cumpriremos os termos de Associação à ACCS, conforme indicado no Ma…" at bounding box center [402, 373] width 699 height 34
click at [0, 0] on input "Recebemos e cumpriremos os termos de Associação à ACCS, conforme indicado no Ma…" at bounding box center [0, 0] width 0 height 0
click at [655, 367] on font "Recebemos e cumpriremos os termos de Associação à ACCS, conforme indicado no Ma…" at bounding box center [413, 375] width 672 height 17
click at [0, 0] on input "Recebemos e cumpriremos os termos de Associação à ACCS, conforme indicado no Ma…" at bounding box center [0, 0] width 0 height 0
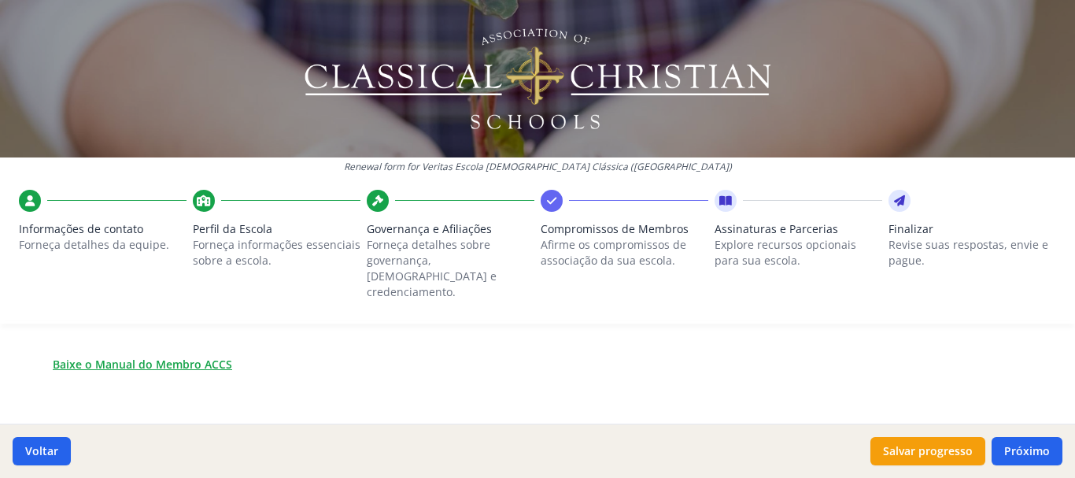
scroll to position [1440, 0]
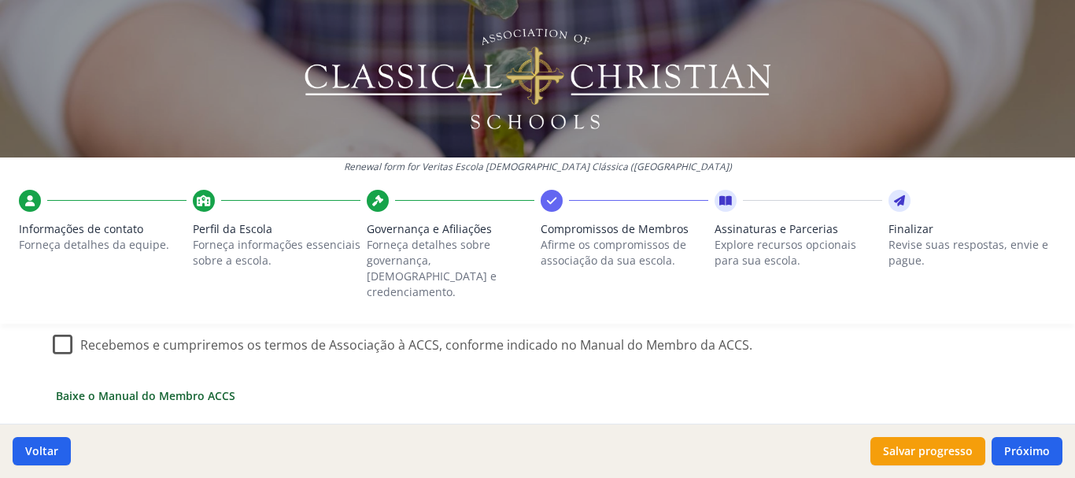
click at [172, 388] on font "Baixe o Manual do Membro ACCS" at bounding box center [145, 395] width 179 height 15
click at [61, 316] on div "Renewal form for Veritas Escola [DEMOGRAPHIC_DATA] Clássica ([GEOGRAPHIC_DATA])…" at bounding box center [537, 168] width 1075 height 336
click at [58, 312] on div "Renewal form for Veritas Escola [DEMOGRAPHIC_DATA] Clássica ([GEOGRAPHIC_DATA])…" at bounding box center [537, 168] width 1075 height 336
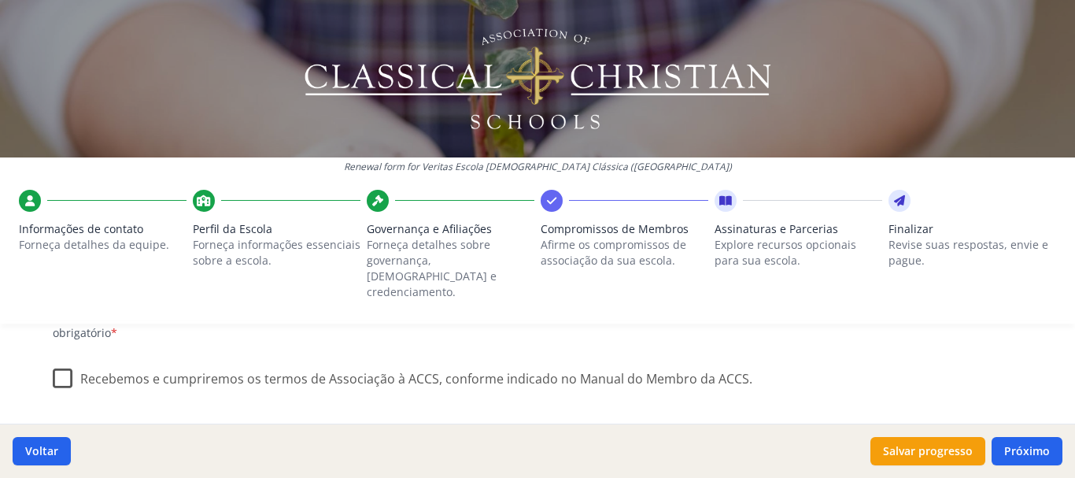
scroll to position [1377, 0]
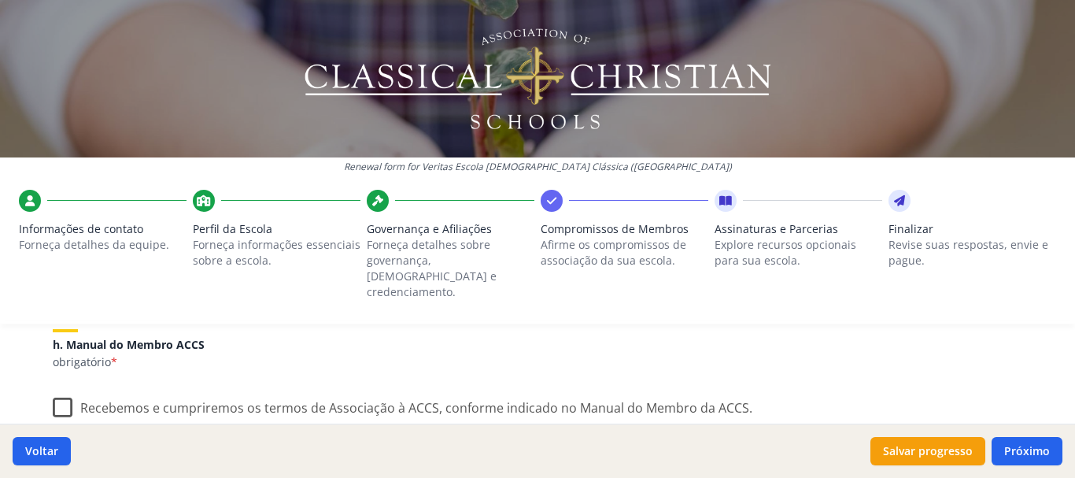
click at [59, 387] on label "Recebemos e cumpriremos os termos de Associação à ACCS, conforme indicado no Ma…" at bounding box center [402, 404] width 699 height 34
click at [0, 0] on input "Recebemos e cumpriremos os termos de Associação à ACCS, conforme indicado no Ma…" at bounding box center [0, 0] width 0 height 0
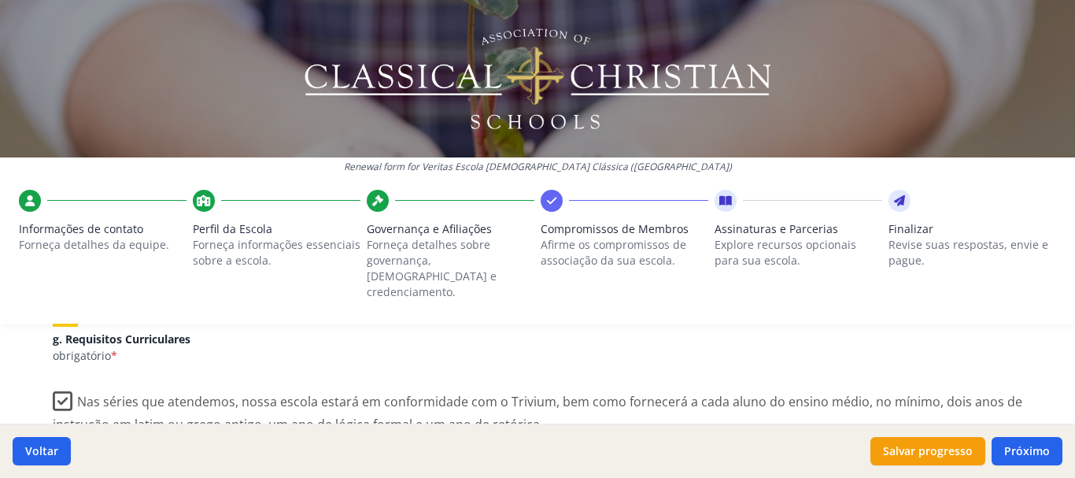
scroll to position [1236, 0]
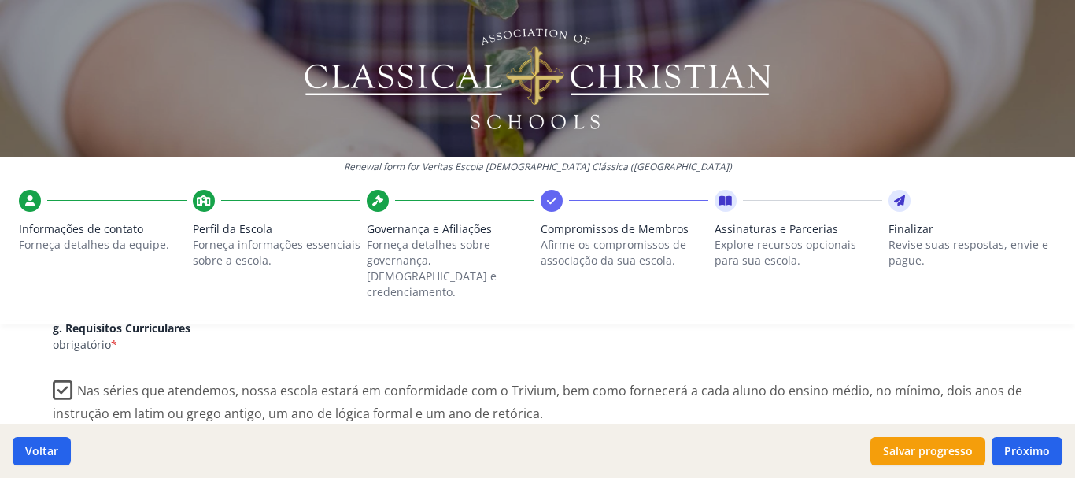
click at [533, 382] on font "Nas séries que atendemos, nossa escola estará em conformidade com o Trivium, be…" at bounding box center [537, 402] width 969 height 40
click at [0, 0] on input "Nas séries que atendemos, nossa escola estará em conformidade com o Trivium, be…" at bounding box center [0, 0] width 0 height 0
click at [533, 382] on font "Nas séries que atendemos, nossa escola estará em conformidade com o Trivium, be…" at bounding box center [530, 402] width 954 height 40
click at [0, 0] on input "Nas séries que atendemos, nossa escola estará em conformidade com o Trivium, be…" at bounding box center [0, 0] width 0 height 0
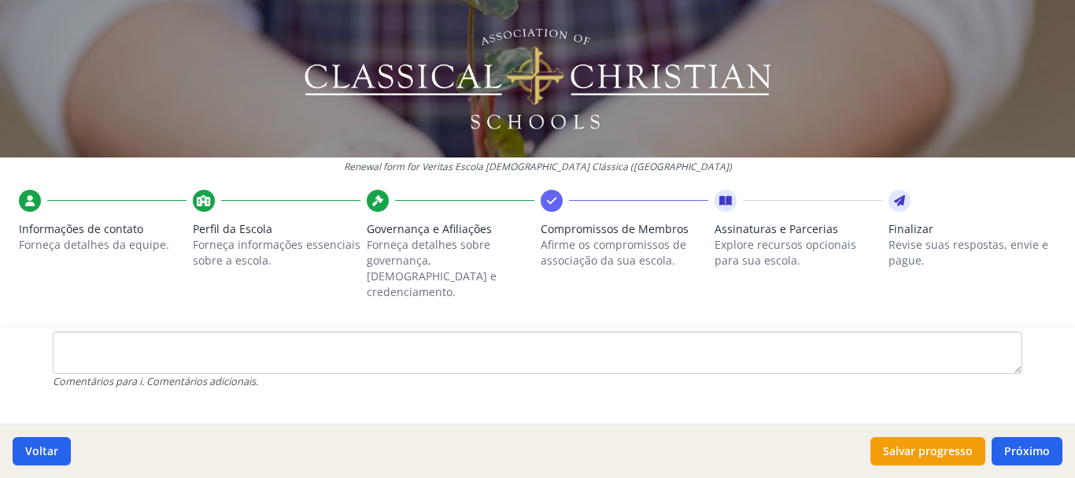
scroll to position [1643, 0]
click at [1016, 451] on font "Próximo" at bounding box center [1027, 450] width 46 height 15
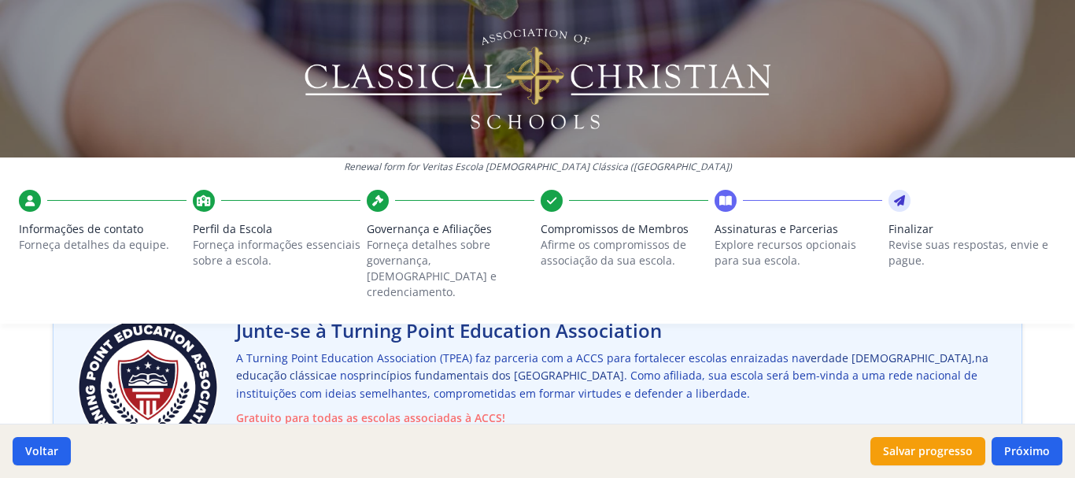
scroll to position [120, 0]
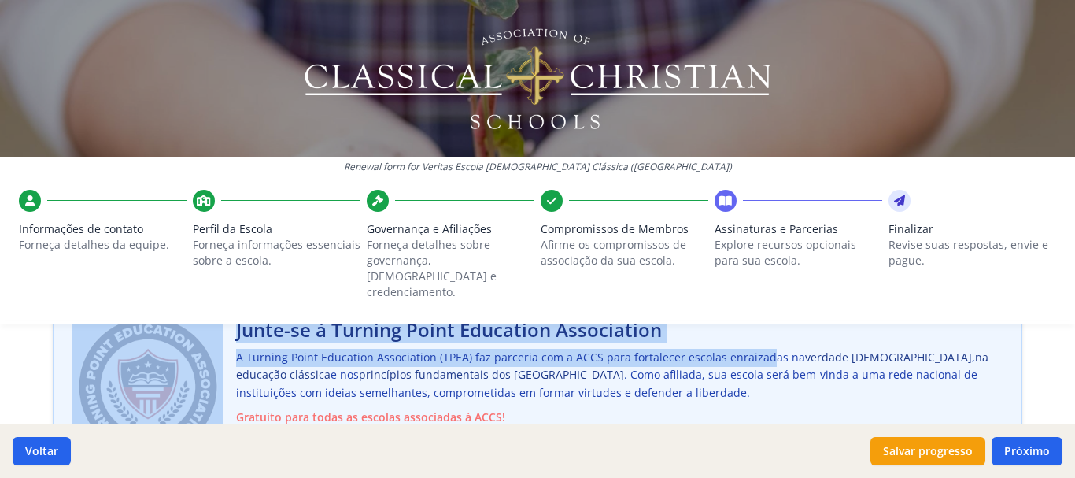
drag, startPoint x: 705, startPoint y: 313, endPoint x: 706, endPoint y: 345, distance: 32.3
click at [706, 345] on div "Renewal form for Veritas Escola [DEMOGRAPHIC_DATA] Clássica ([GEOGRAPHIC_DATA])…" at bounding box center [537, 239] width 1075 height 478
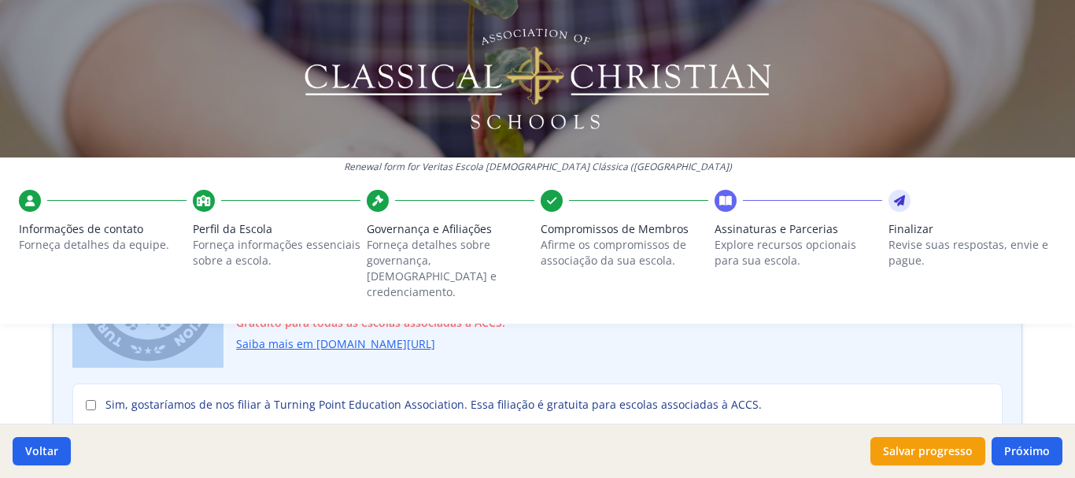
scroll to position [246, 0]
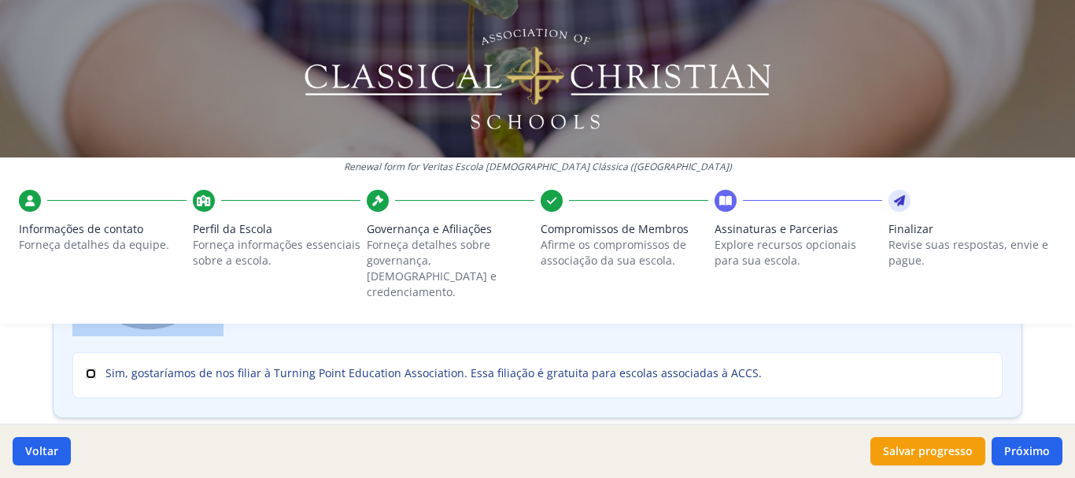
click at [86, 368] on input "Sim, gostaríamos de nos filiar à Turning Point Education Association. Essa fili…" at bounding box center [91, 373] width 10 height 10
checkbox input "true"
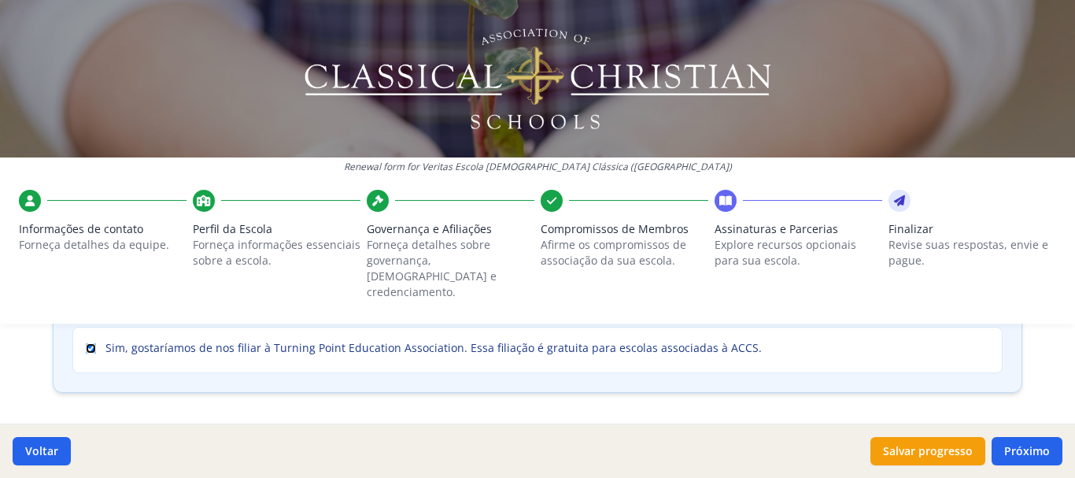
scroll to position [272, 0]
click at [1032, 444] on font "Próximo" at bounding box center [1027, 450] width 46 height 15
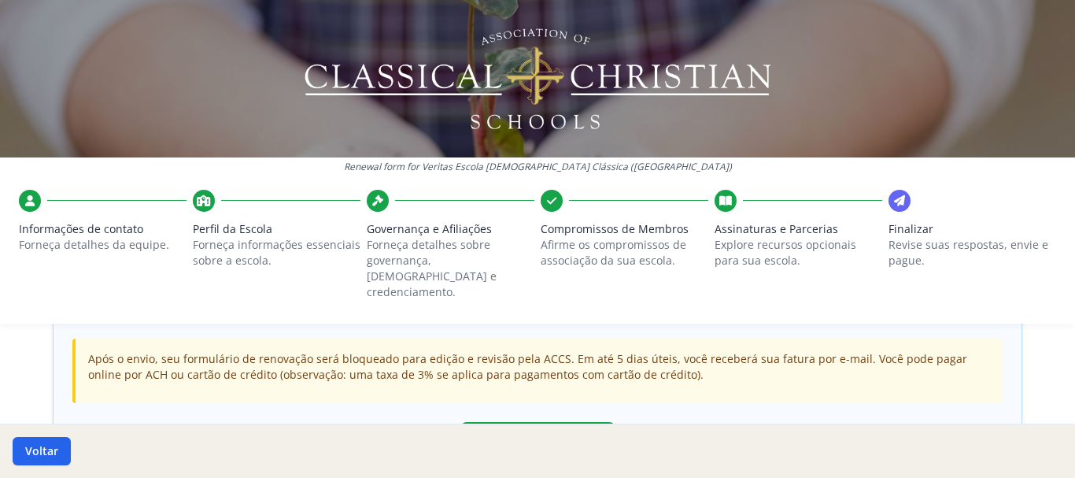
scroll to position [439, 0]
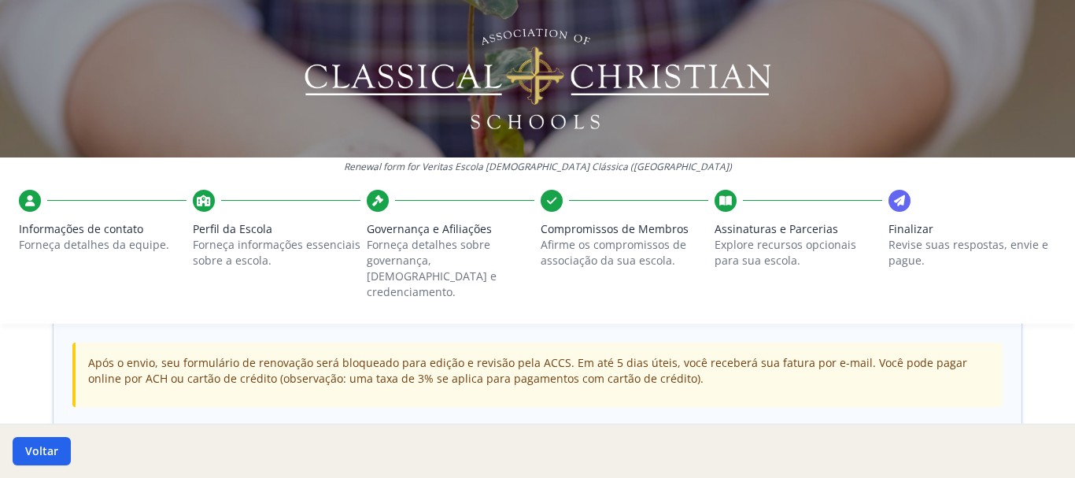
click at [91, 235] on font "Informações de contato" at bounding box center [81, 228] width 124 height 15
click at [96, 250] on font "Forneça detalhes da equipe." at bounding box center [94, 244] width 150 height 15
click at [95, 242] on font "Forneça detalhes da equipe." at bounding box center [94, 244] width 150 height 15
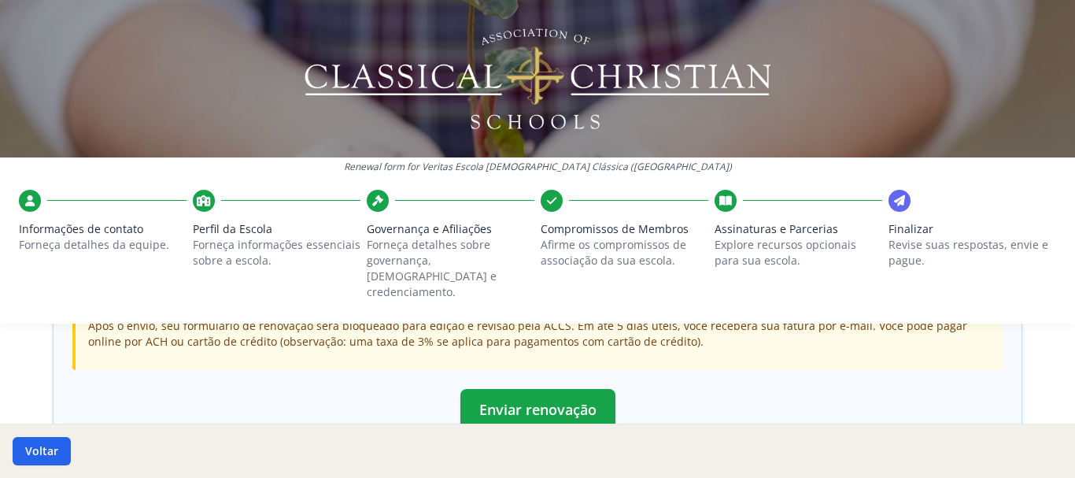
scroll to position [481, 0]
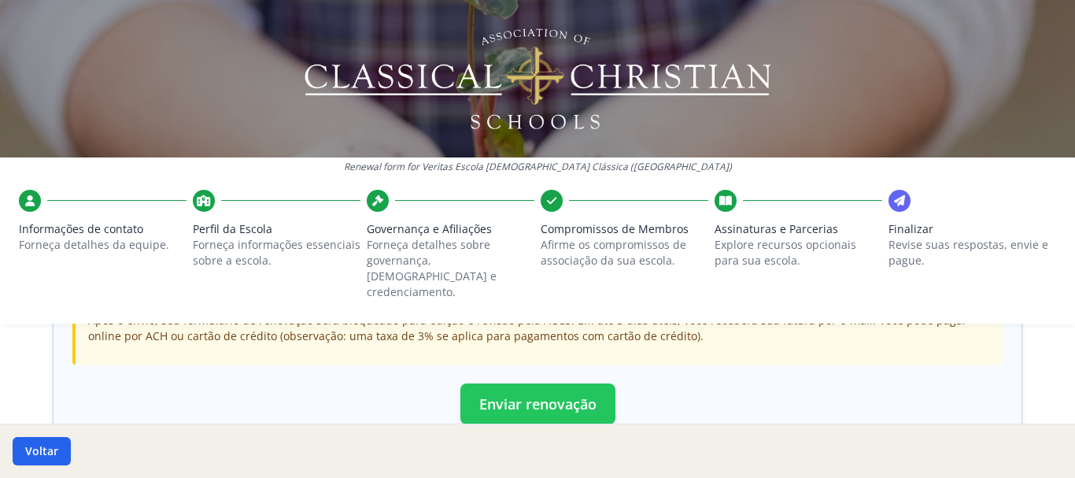
click at [567, 394] on font "Enviar renovação" at bounding box center [537, 403] width 117 height 19
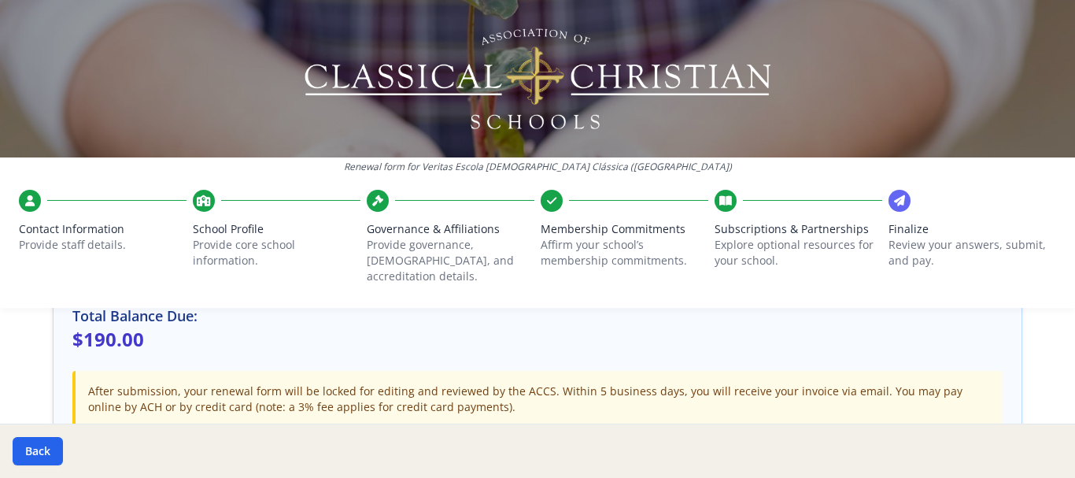
scroll to position [379, 0]
